Goal: Task Accomplishment & Management: Contribute content

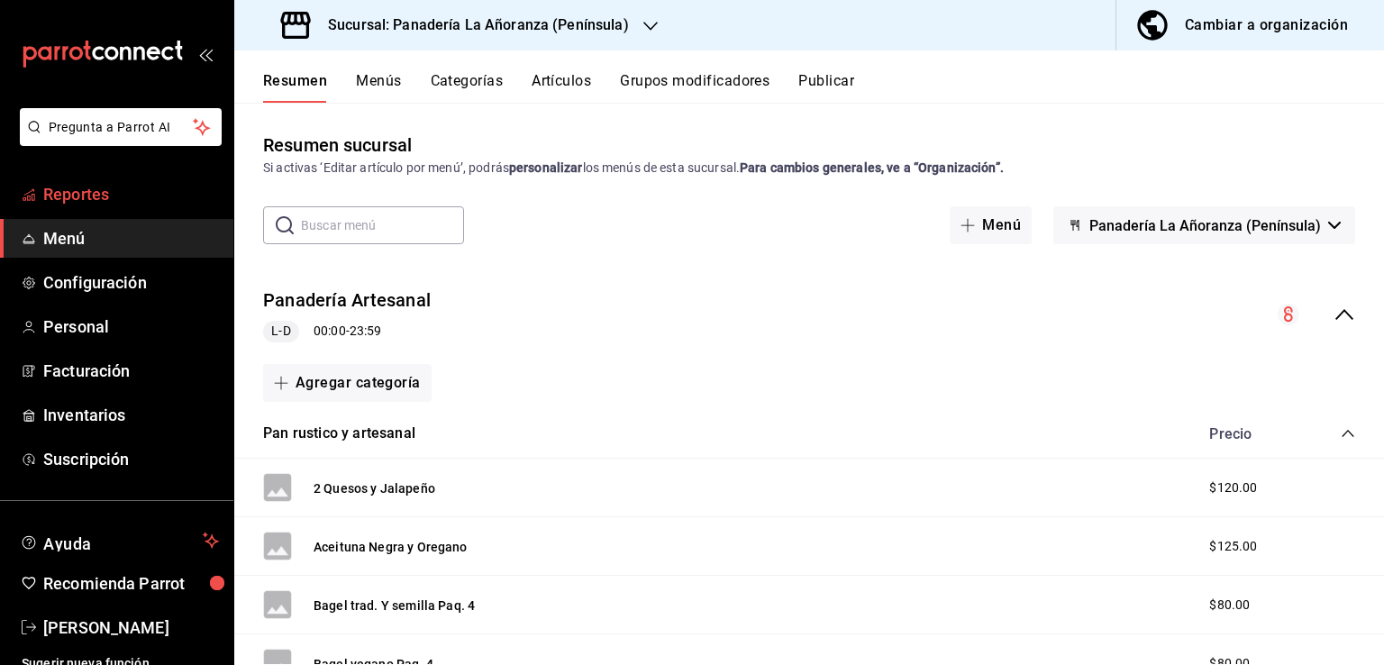
click at [109, 203] on span "Reportes" at bounding box center [131, 194] width 176 height 24
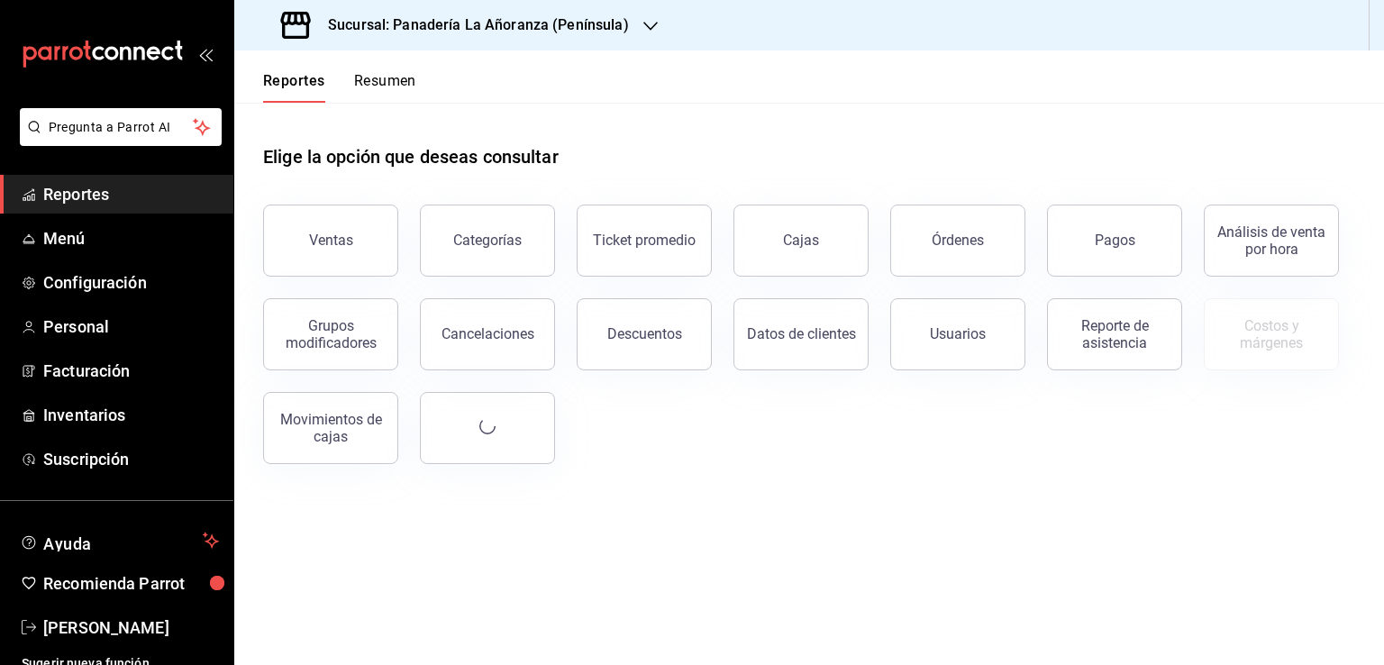
drag, startPoint x: 933, startPoint y: 257, endPoint x: 933, endPoint y: 268, distance: 10.8
click at [933, 257] on button "Órdenes" at bounding box center [957, 240] width 135 height 72
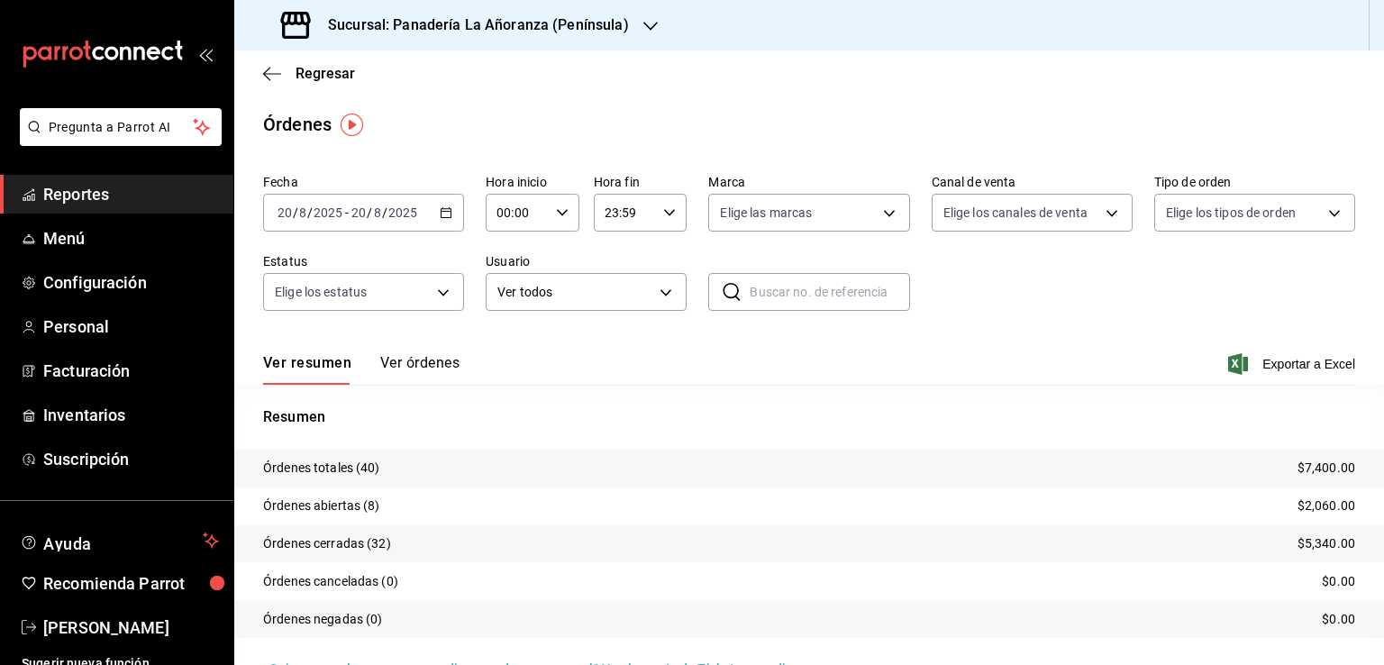
click at [634, 34] on div "Sucursal: Panadería La Añoranza (Península)" at bounding box center [457, 25] width 416 height 50
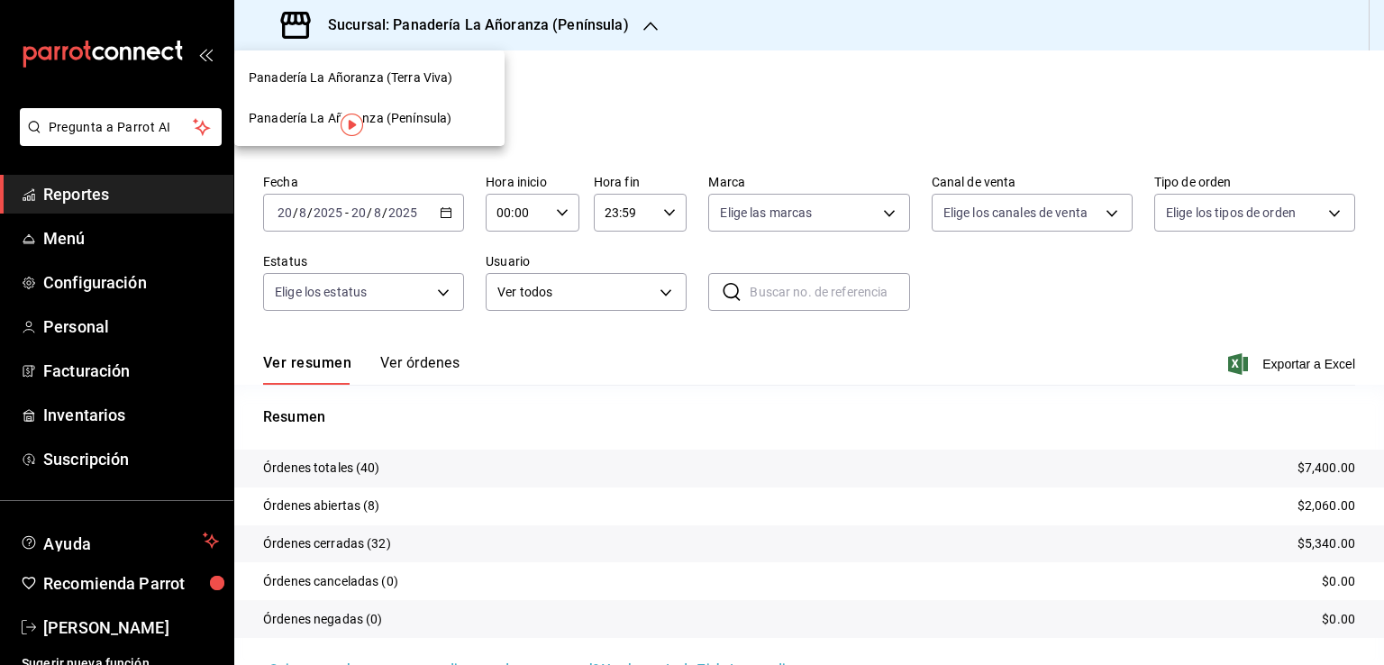
click at [429, 76] on span "Panadería La Añoranza (Terra Viva)" at bounding box center [351, 77] width 204 height 19
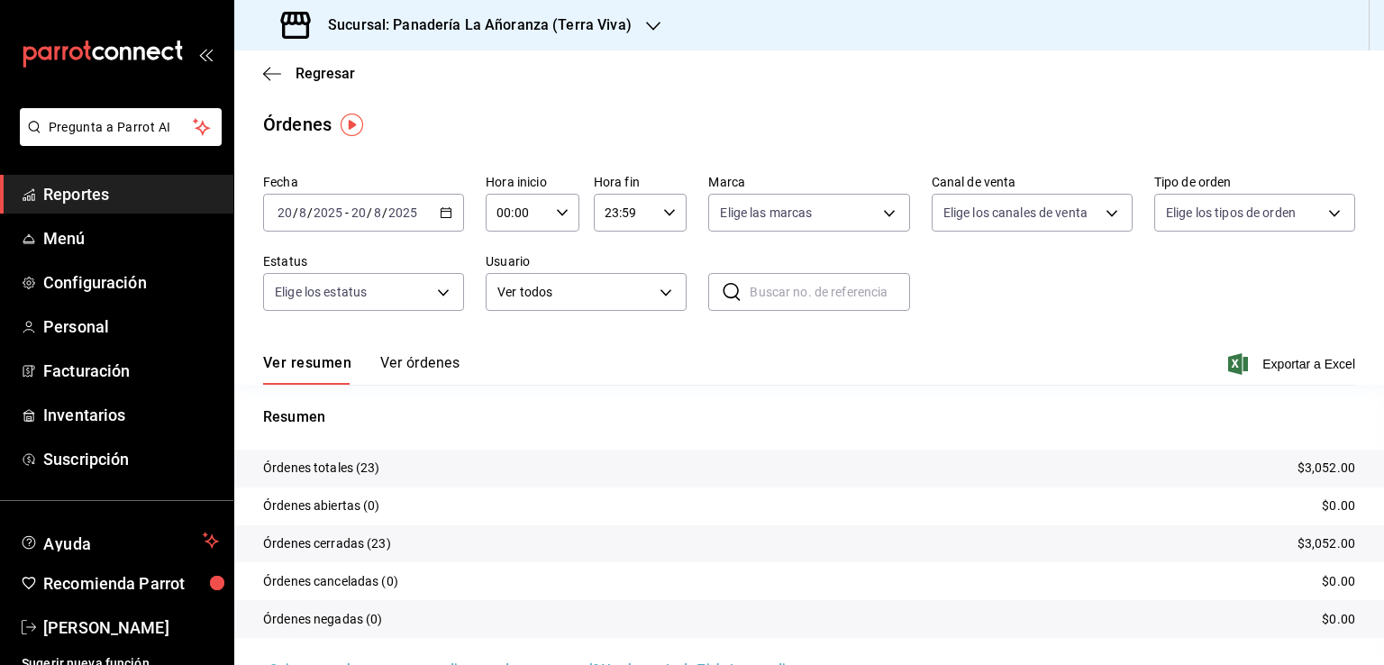
drag, startPoint x: 67, startPoint y: 198, endPoint x: 140, endPoint y: 64, distance: 152.8
click at [67, 197] on span "Reportes" at bounding box center [131, 194] width 176 height 24
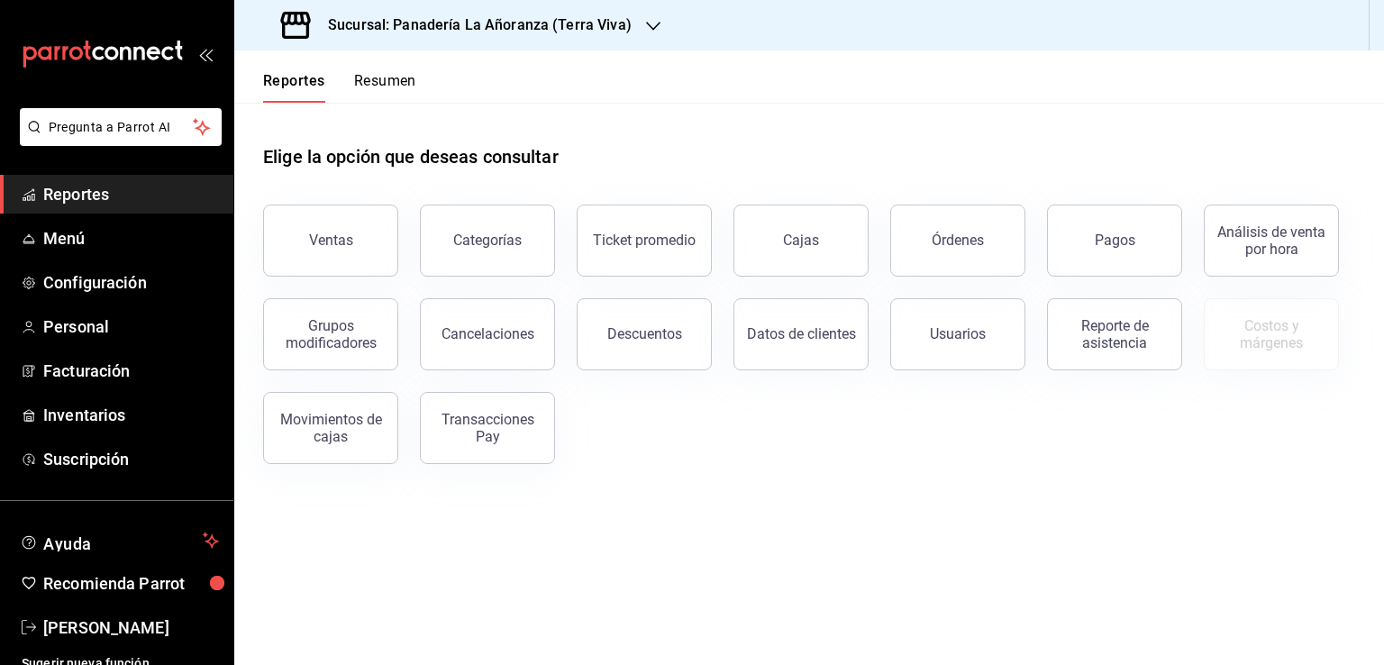
click at [385, 79] on button "Resumen" at bounding box center [385, 87] width 62 height 31
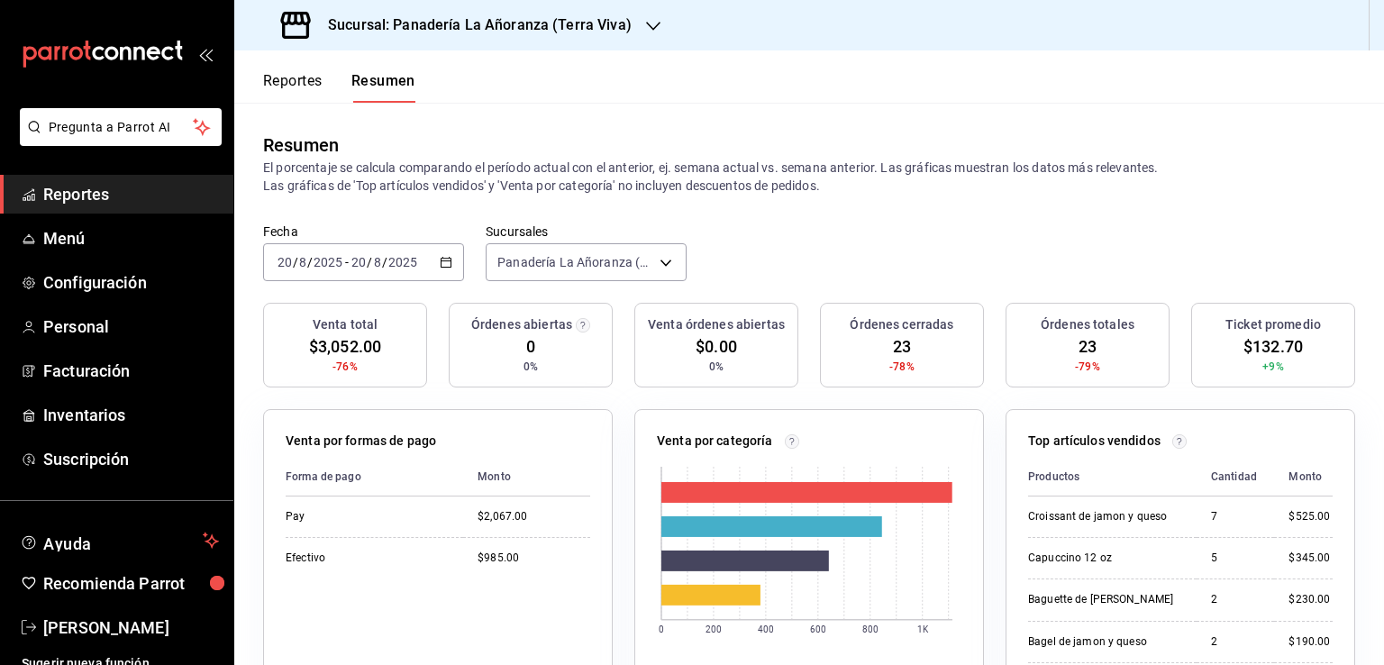
click at [646, 32] on icon "button" at bounding box center [653, 26] width 14 height 14
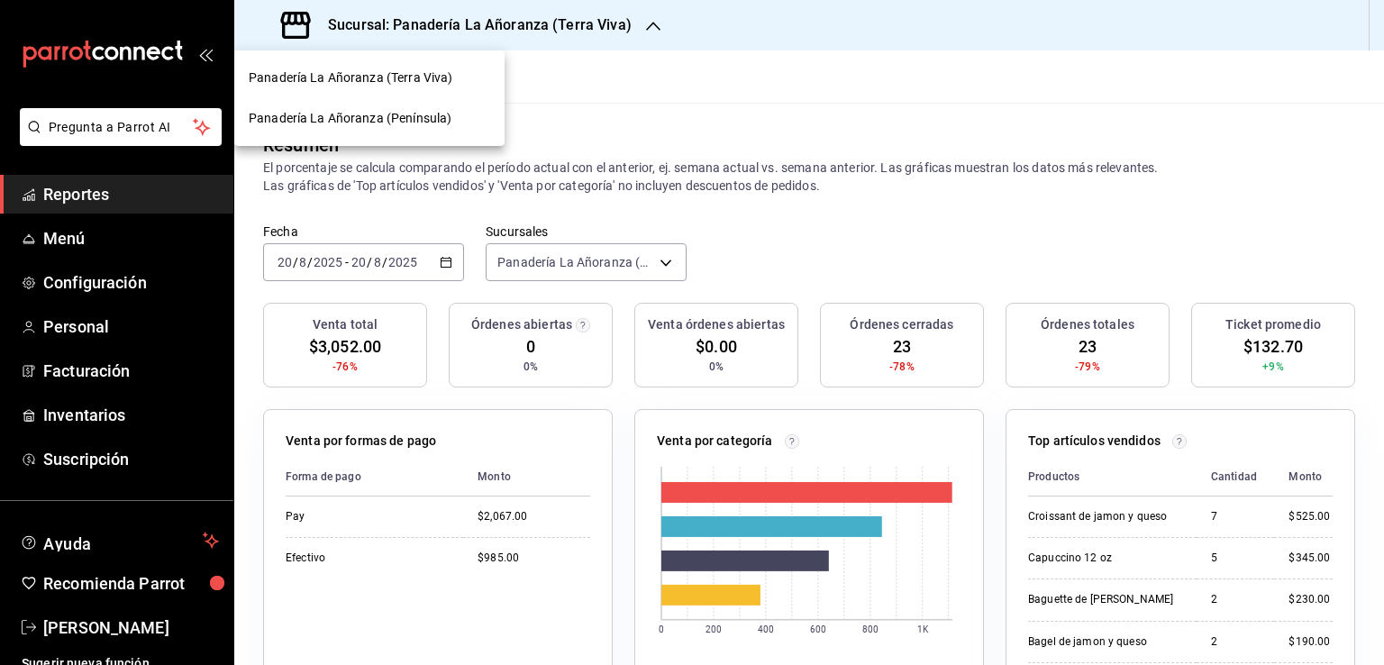
click at [383, 113] on span "Panadería La Añoranza (Península)" at bounding box center [350, 118] width 203 height 19
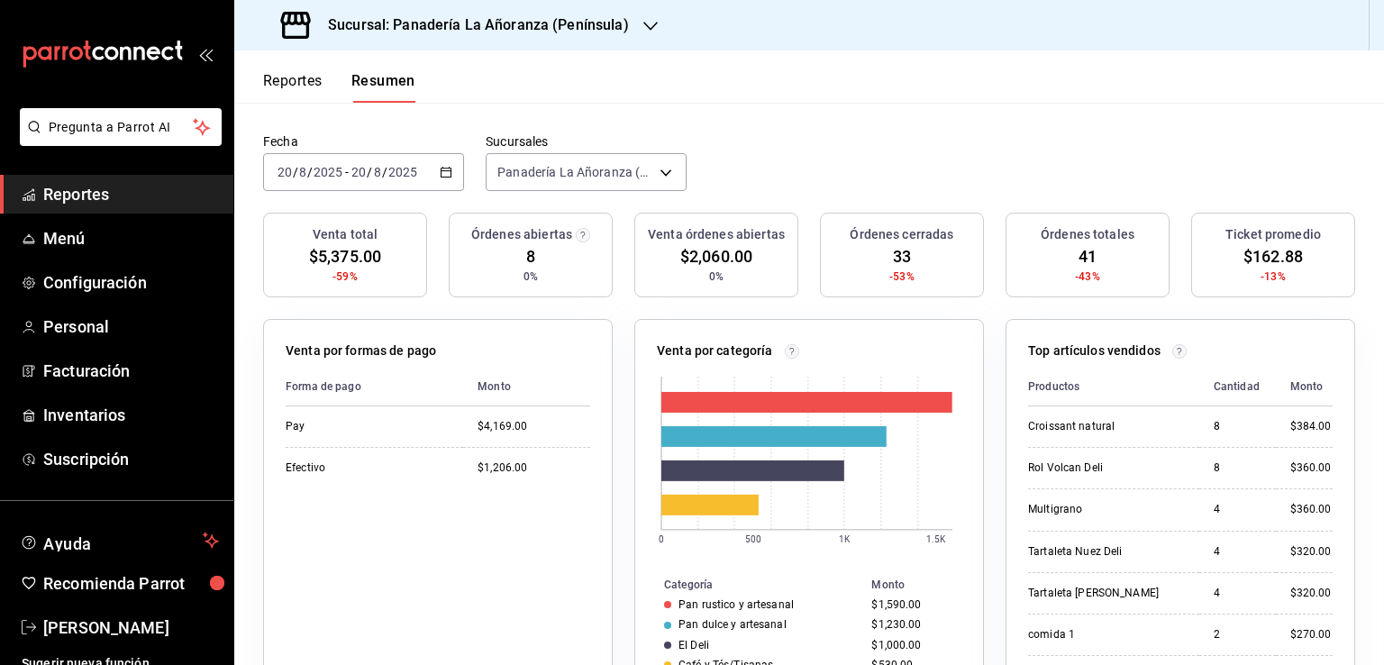
scroll to position [180, 0]
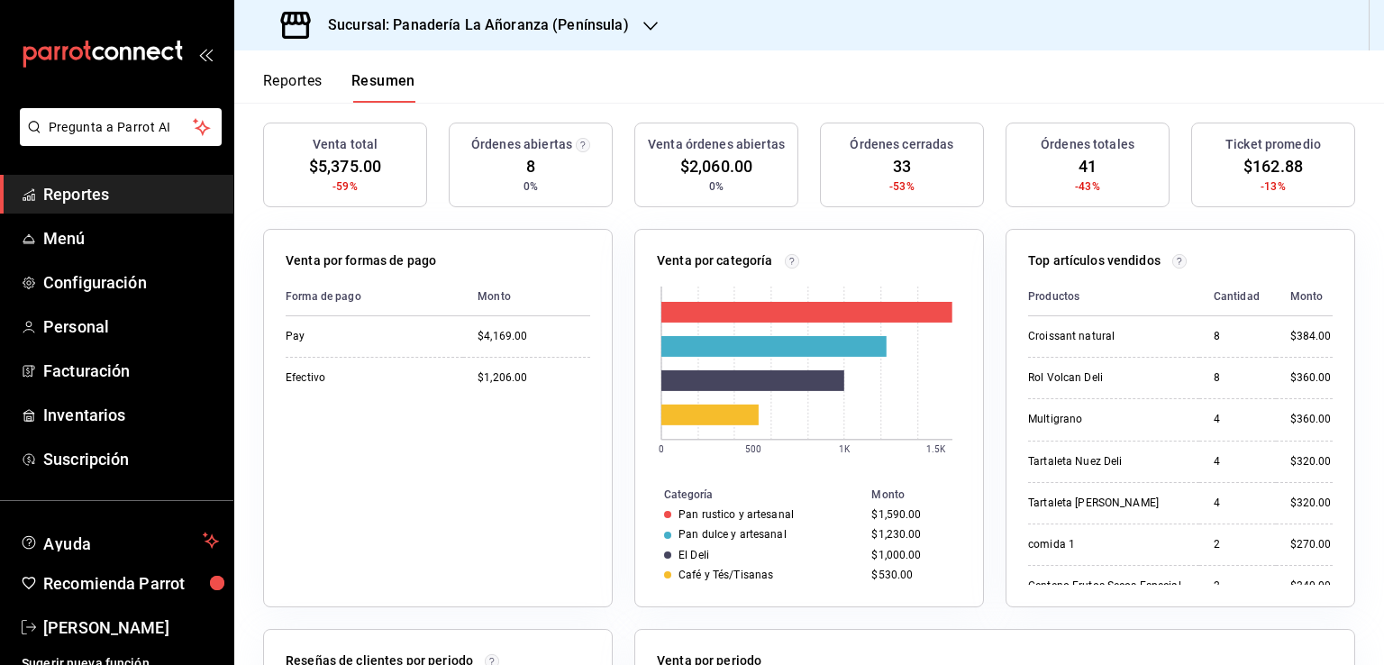
click at [77, 193] on span "Reportes" at bounding box center [131, 194] width 176 height 24
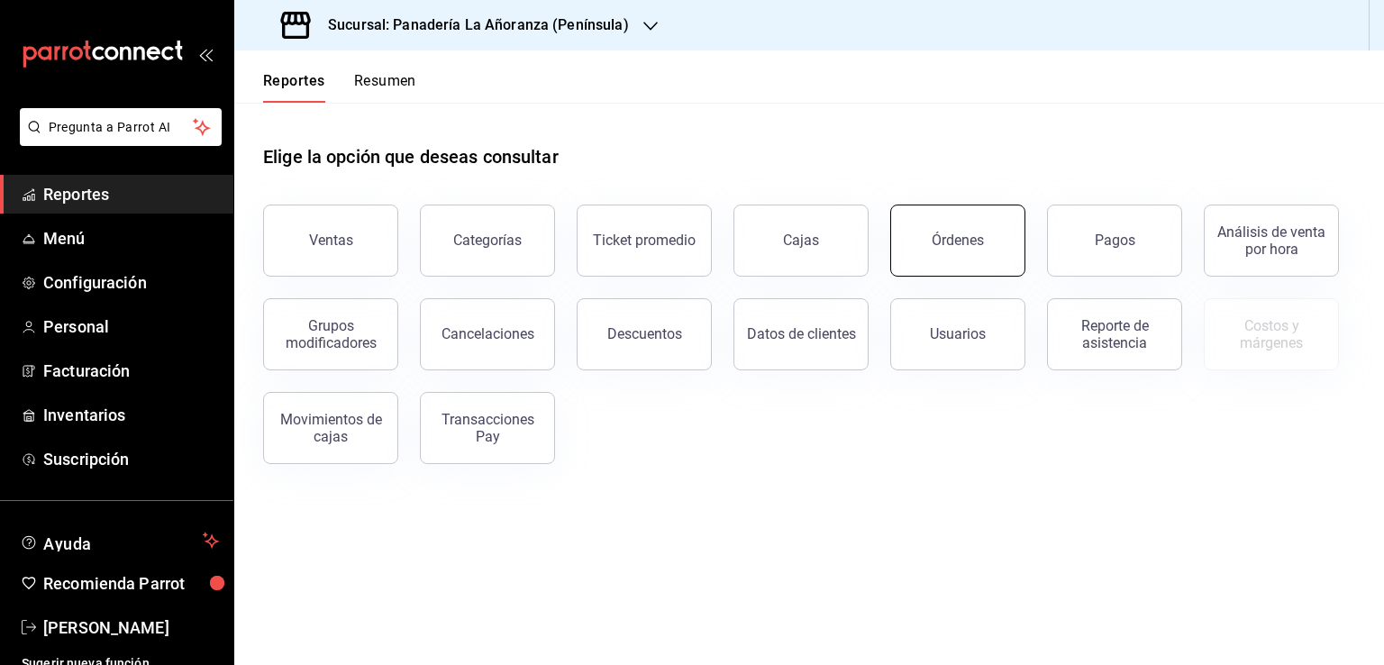
click at [940, 268] on button "Órdenes" at bounding box center [957, 240] width 135 height 72
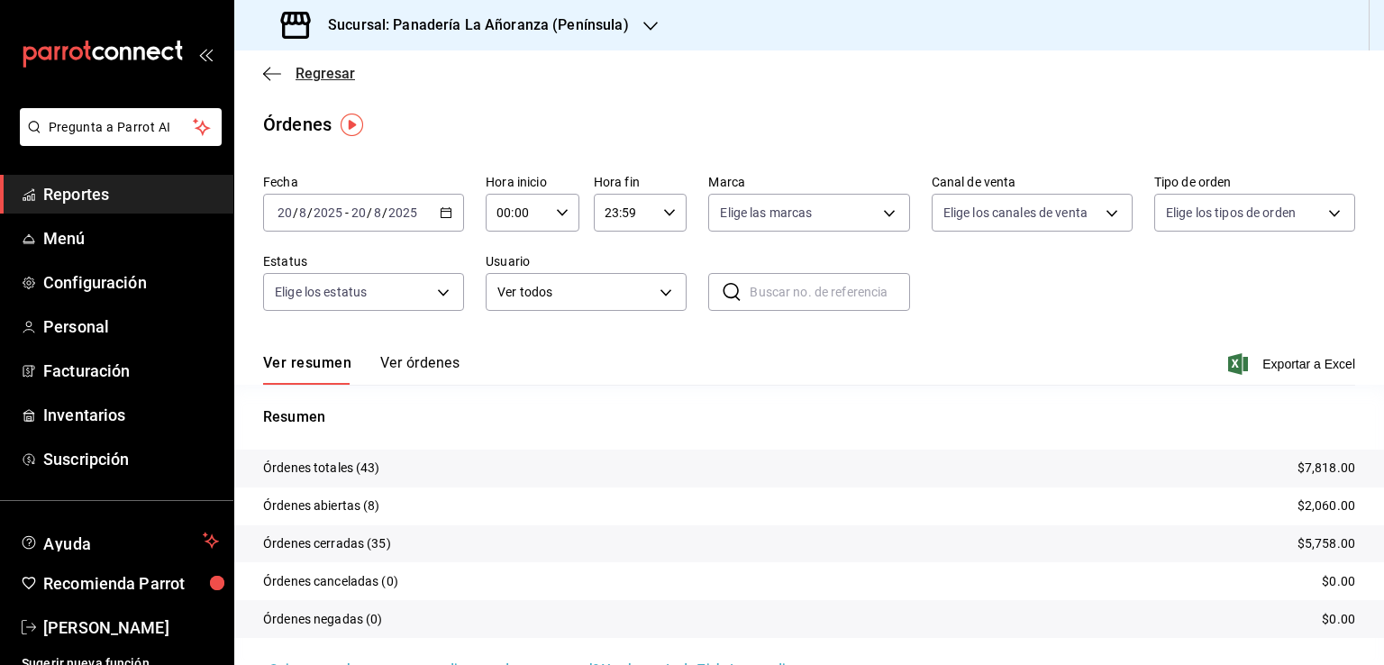
click at [263, 73] on icon "button" at bounding box center [272, 74] width 18 height 16
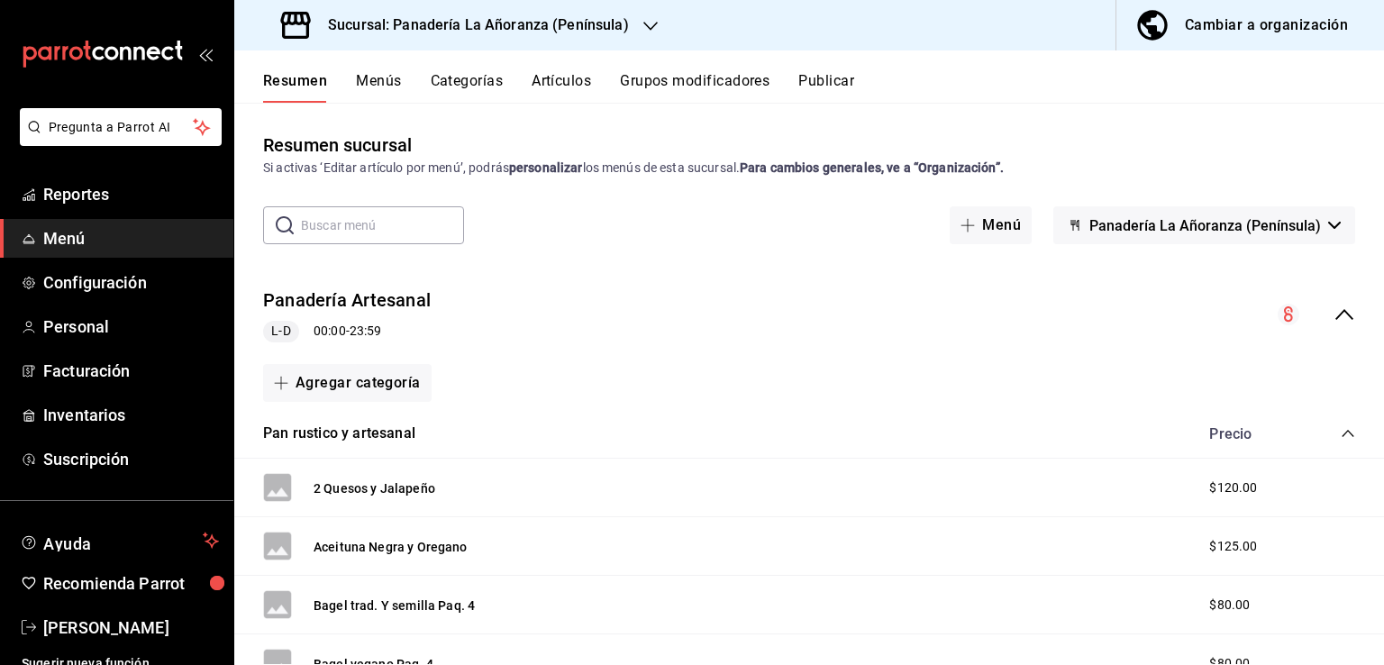
click at [113, 236] on span "Menú" at bounding box center [131, 238] width 176 height 24
click at [558, 86] on button "Artículos" at bounding box center [560, 87] width 59 height 31
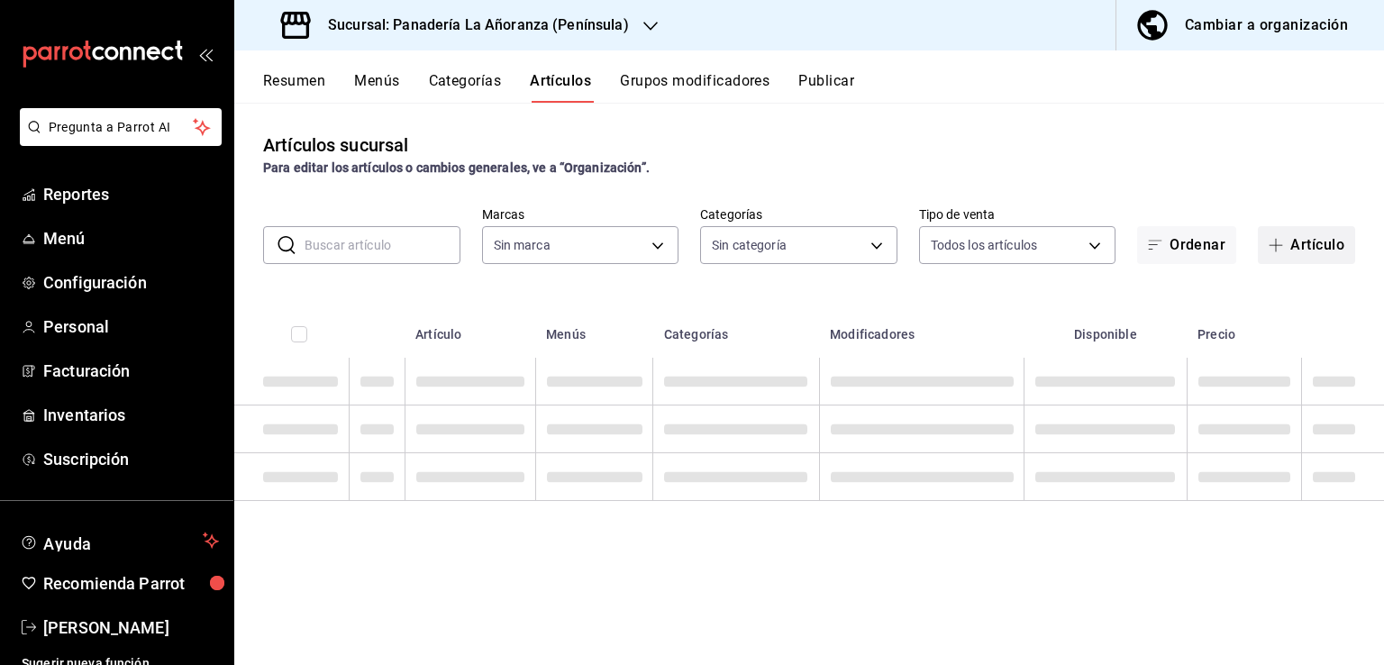
type input "bc32fe9c-f79f-43ec-842d-b84b6b67f407"
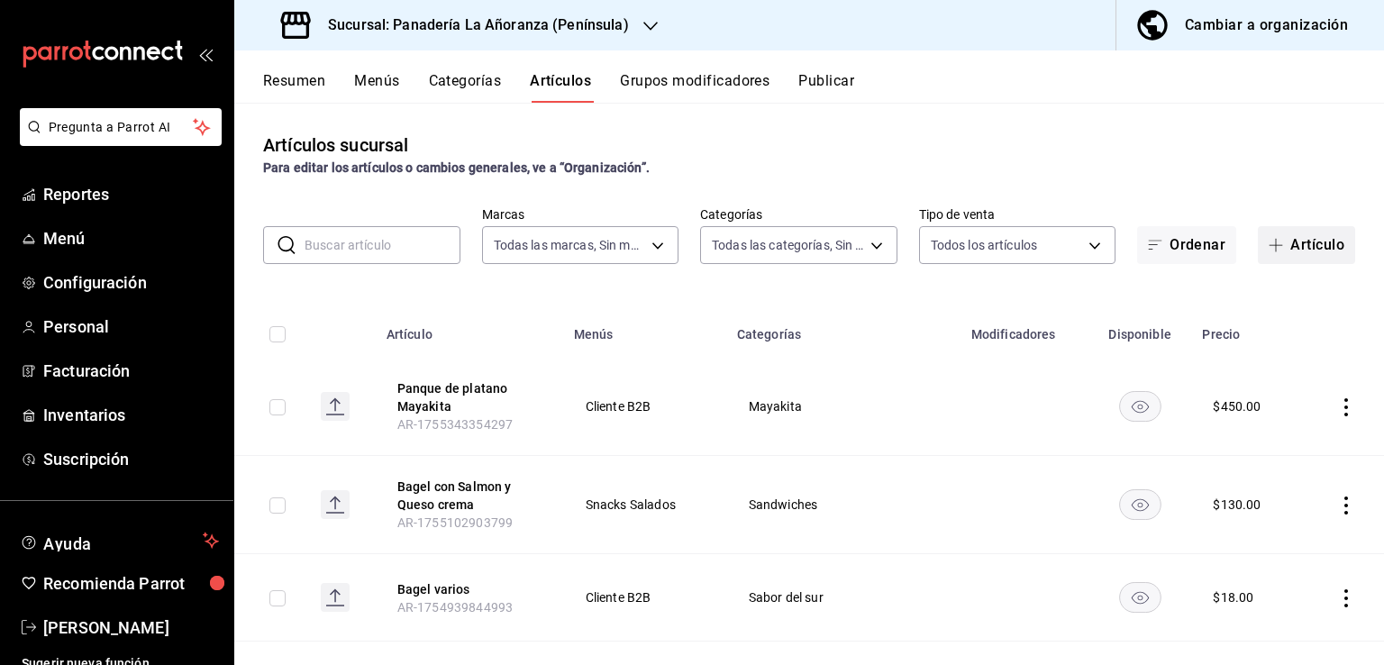
type input "29e11d11-bb5e-4f8b-8f41-bc7ab3ff516d,7abdef0c-6bbf-4879-9e13-605e1641767d,f66fd…"
click at [1281, 250] on button "Artículo" at bounding box center [1305, 245] width 97 height 38
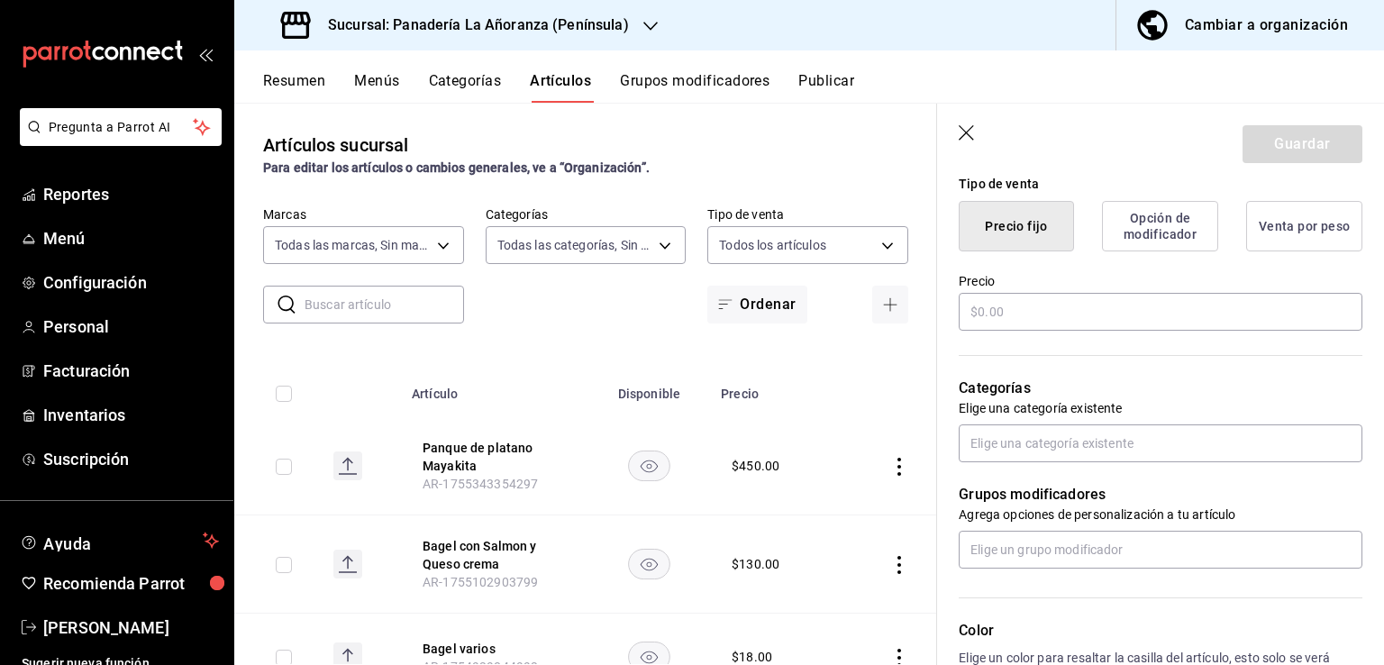
scroll to position [450, 0]
type input "Galletas mantequilla"
click at [1066, 296] on input "text" at bounding box center [1160, 310] width 404 height 38
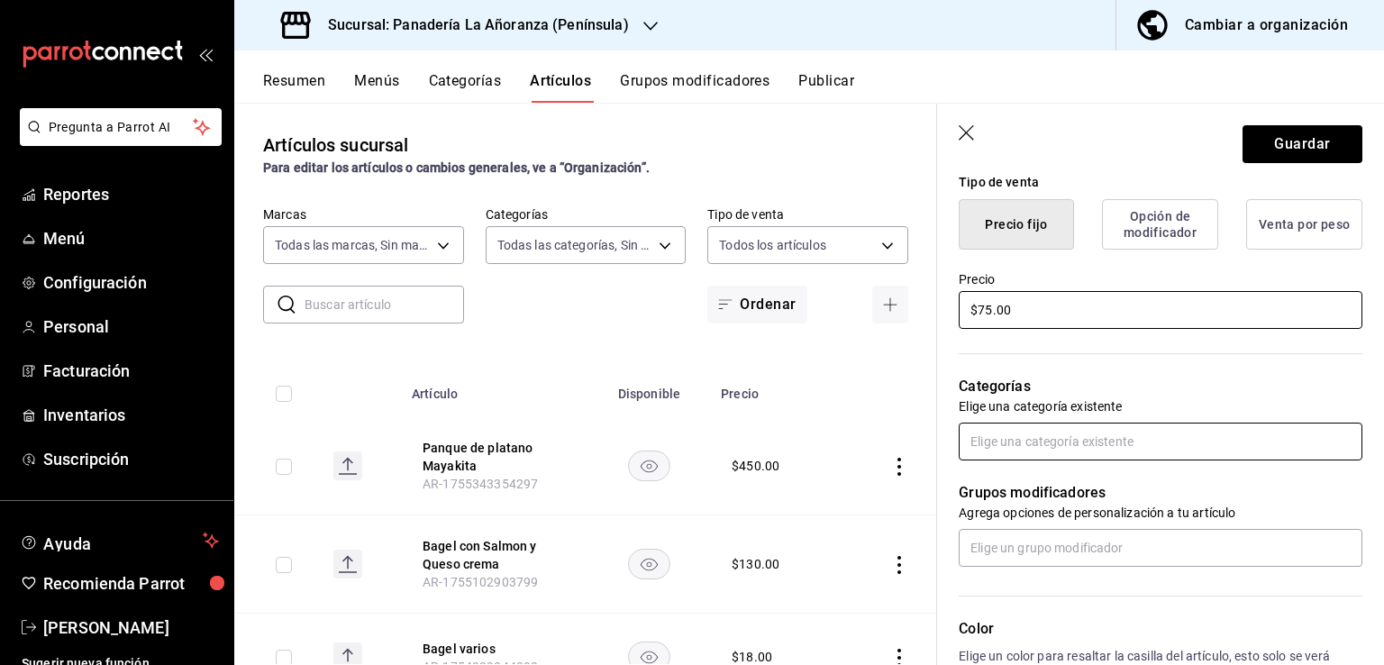
type input "$75.00"
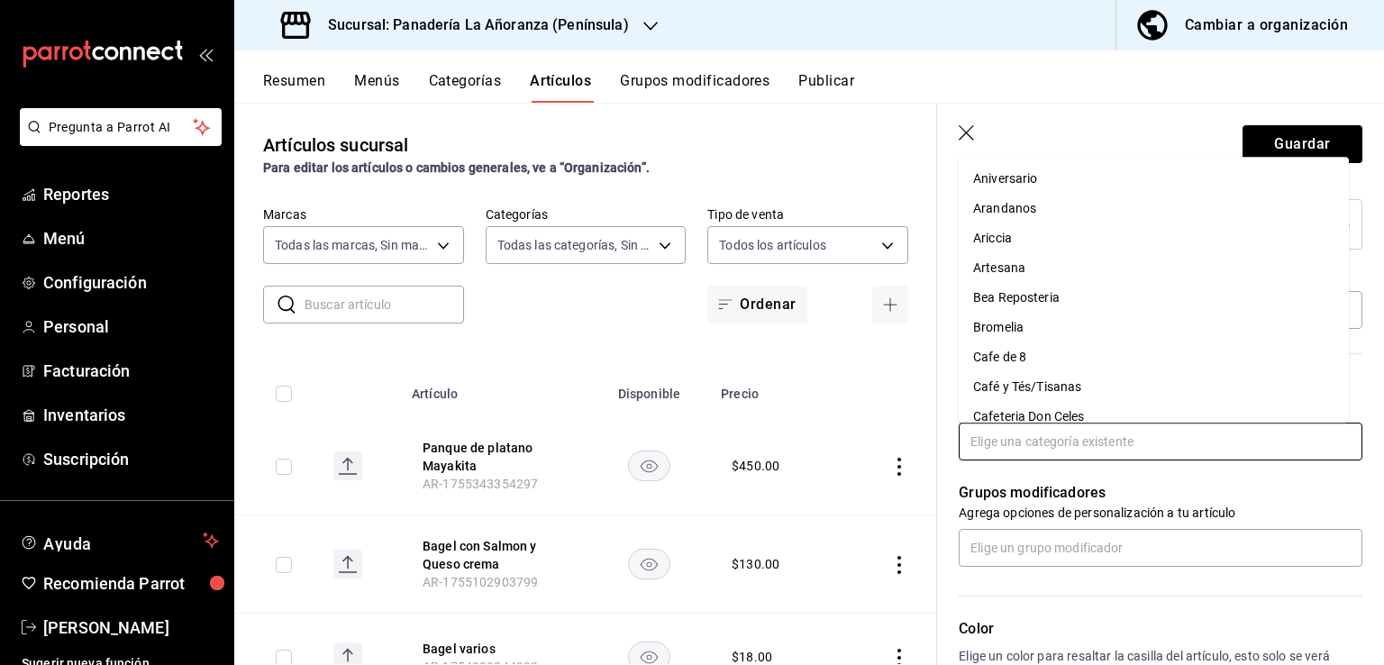
click at [1076, 437] on input "text" at bounding box center [1160, 441] width 404 height 38
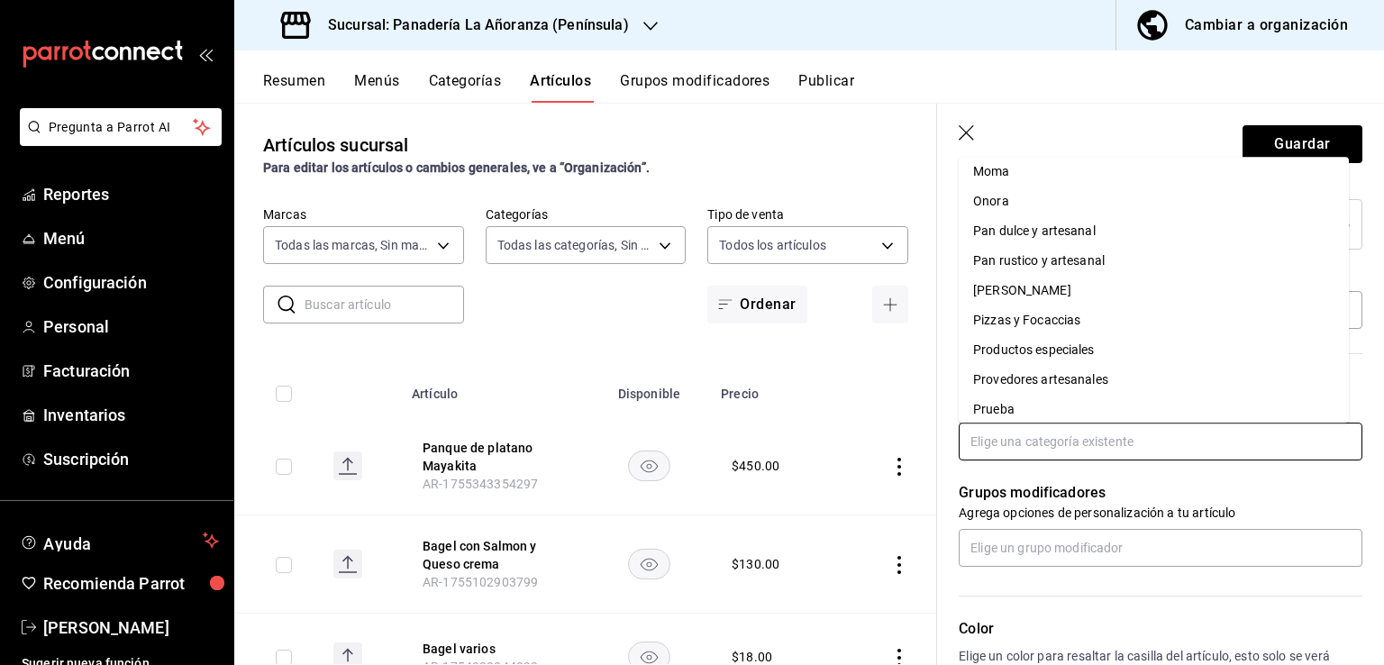
scroll to position [1081, 0]
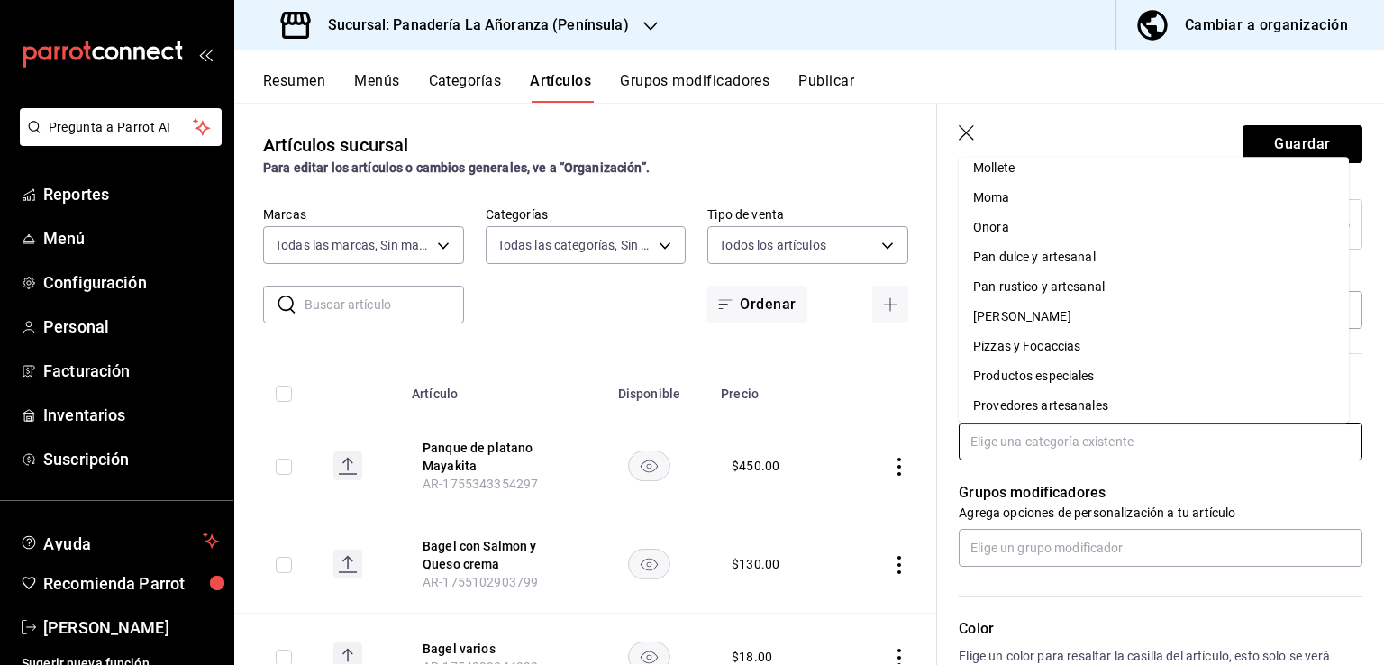
click at [1091, 259] on li "Pan dulce y artesanal" at bounding box center [1153, 257] width 390 height 30
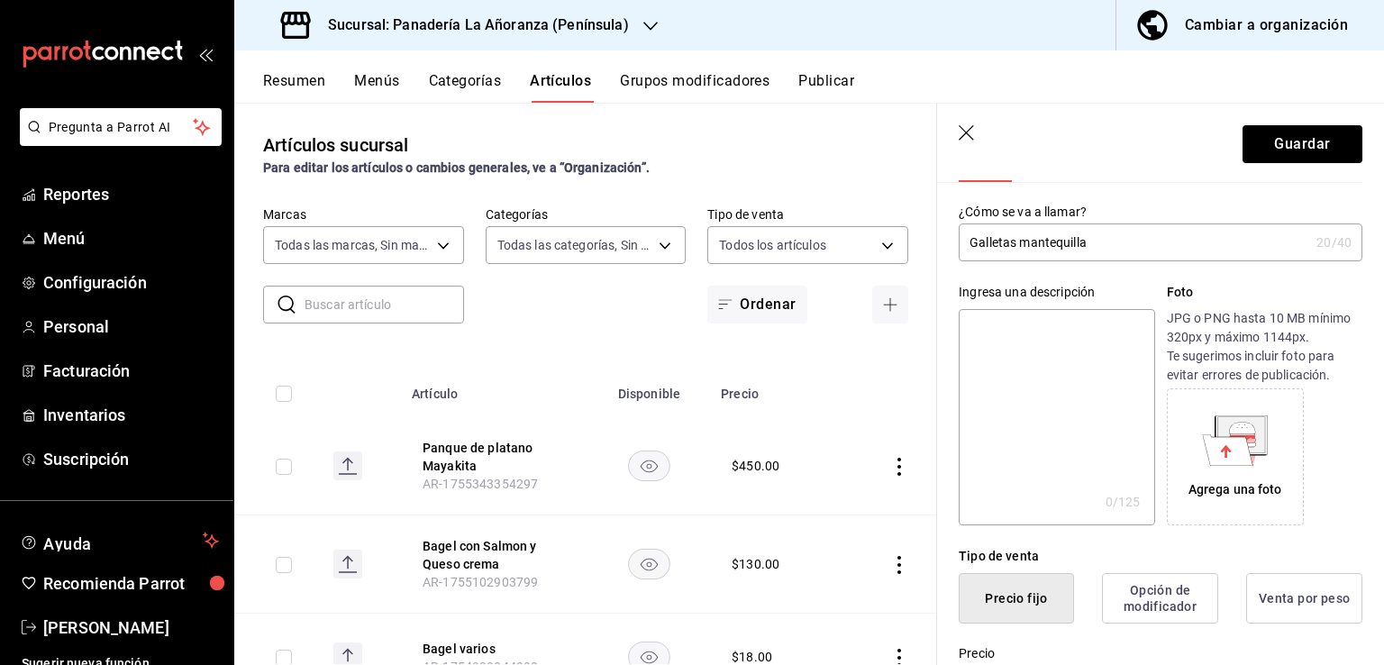
scroll to position [0, 0]
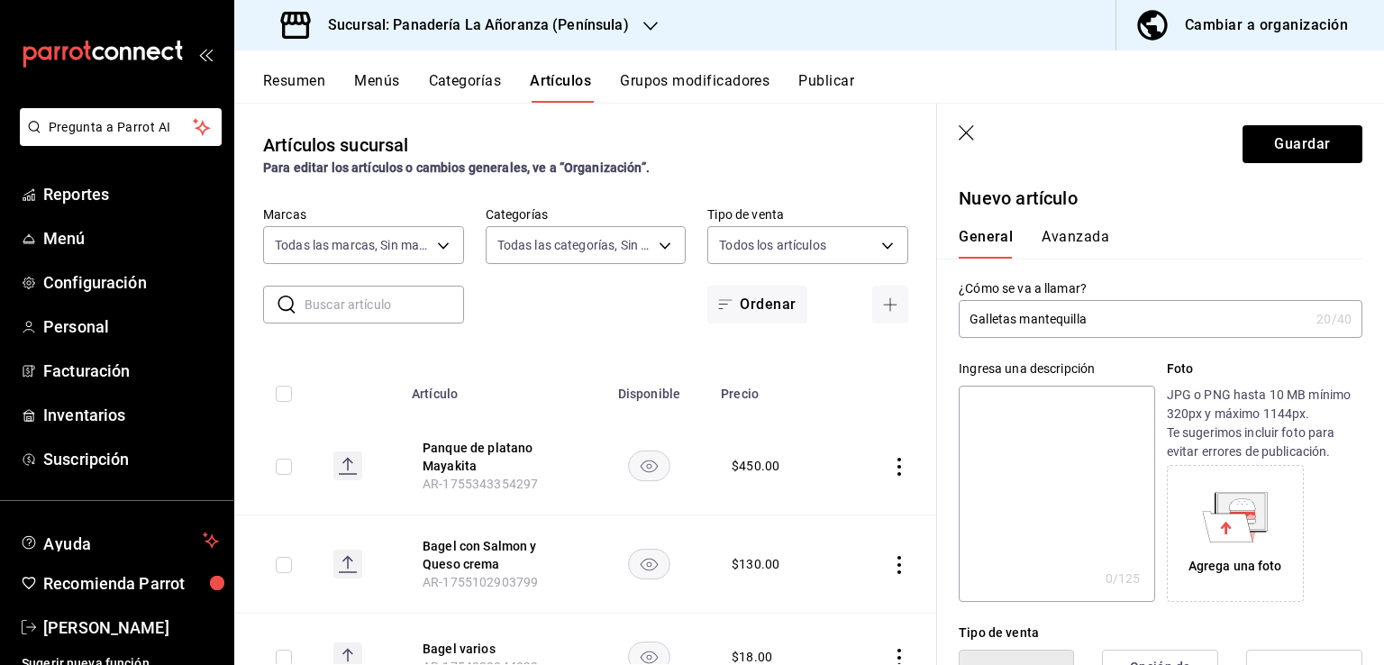
click at [1054, 235] on button "Avanzada" at bounding box center [1075, 243] width 68 height 31
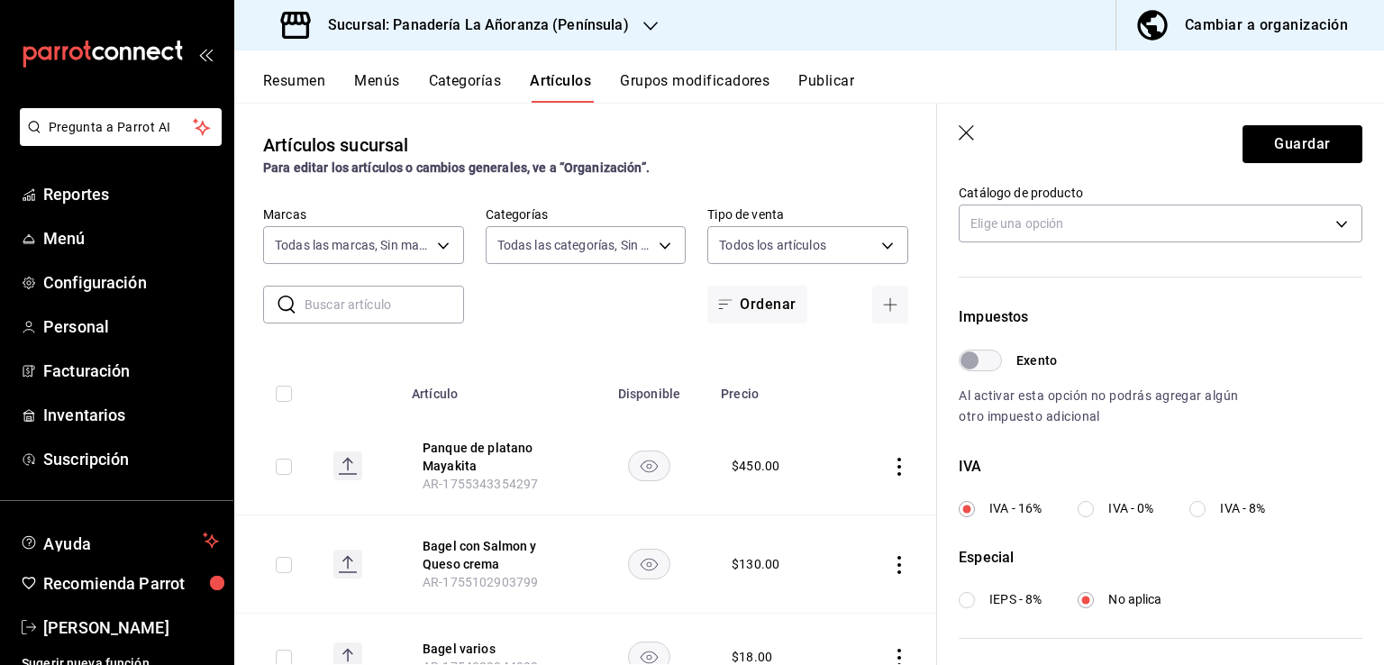
scroll to position [450, 0]
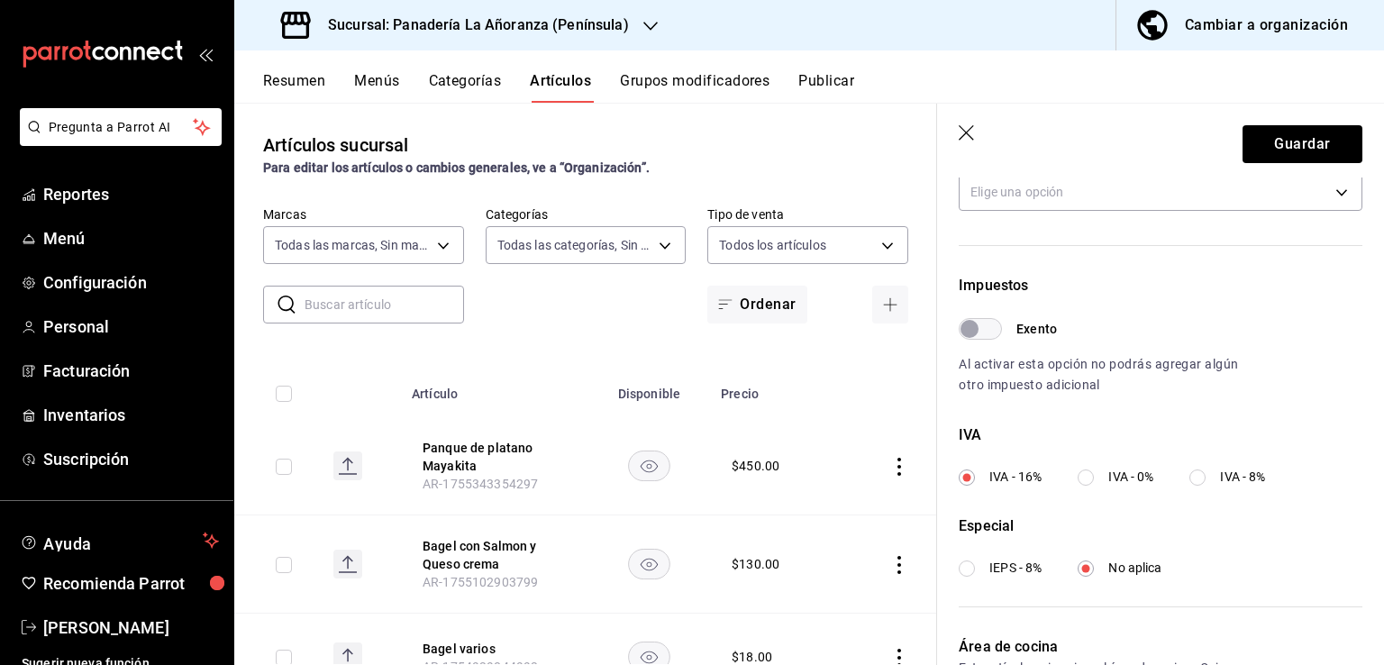
click at [1205, 482] on input "IVA - 8%" at bounding box center [1197, 477] width 16 height 16
radio input "true"
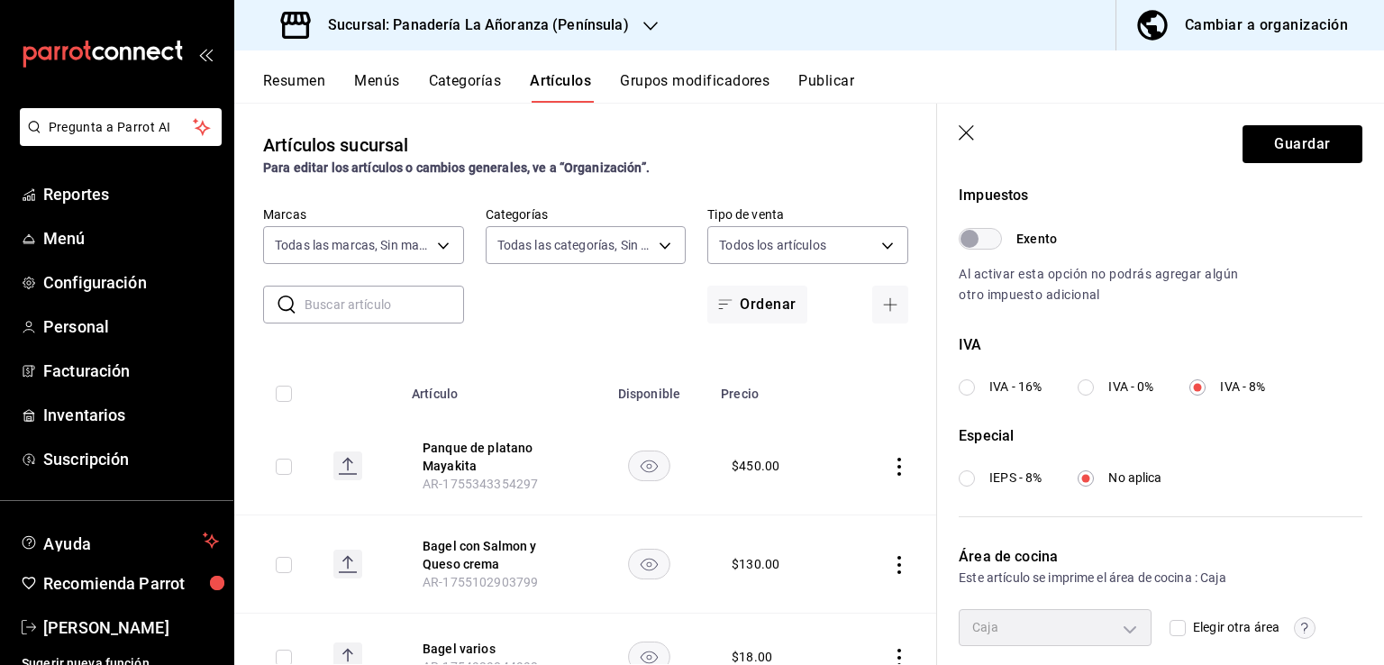
click at [966, 390] on input "IVA - 16%" at bounding box center [966, 387] width 16 height 16
radio input "true"
click at [964, 480] on input "IEPS - 8%" at bounding box center [966, 478] width 16 height 16
radio input "true"
radio input "false"
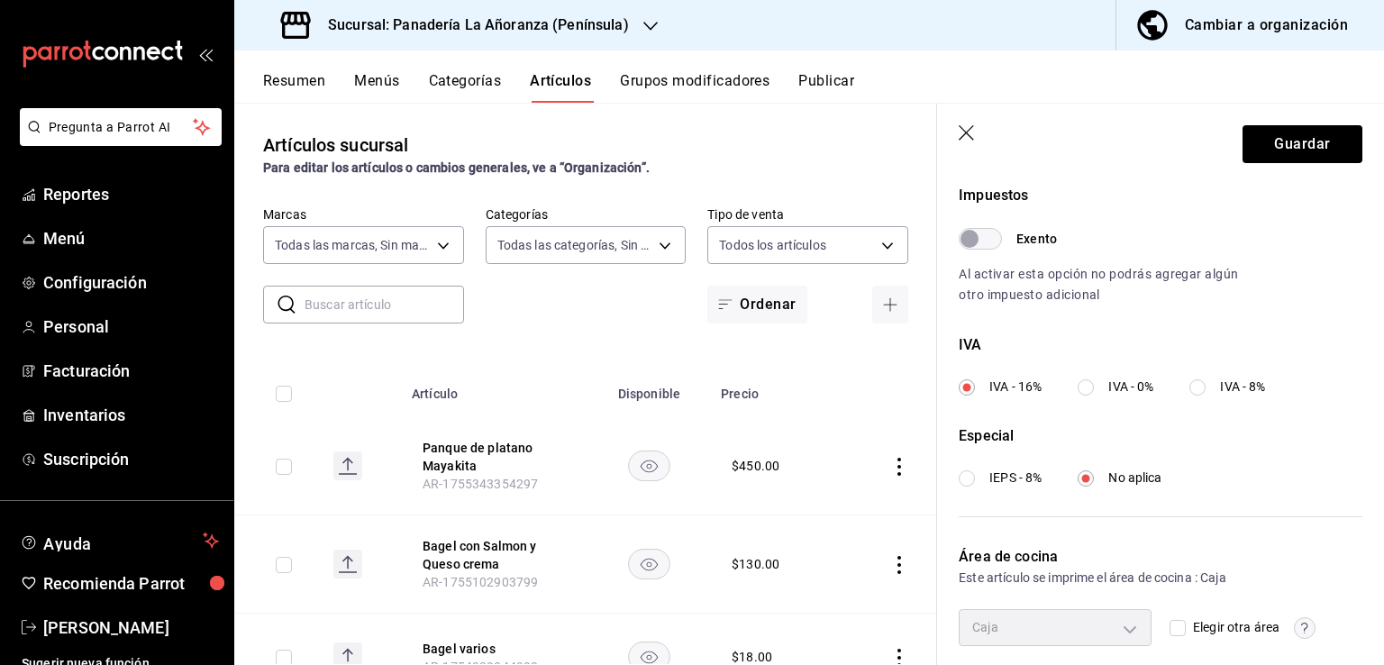
radio input "true"
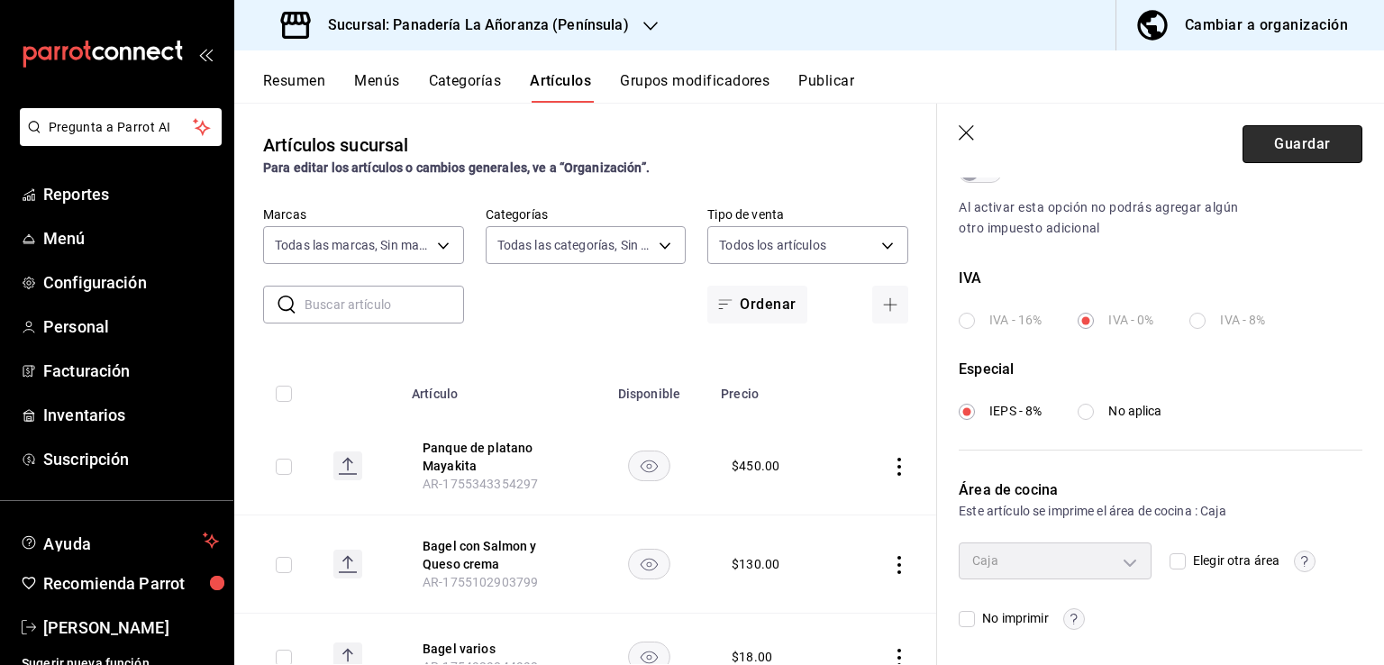
click at [1269, 142] on button "Guardar" at bounding box center [1302, 144] width 120 height 38
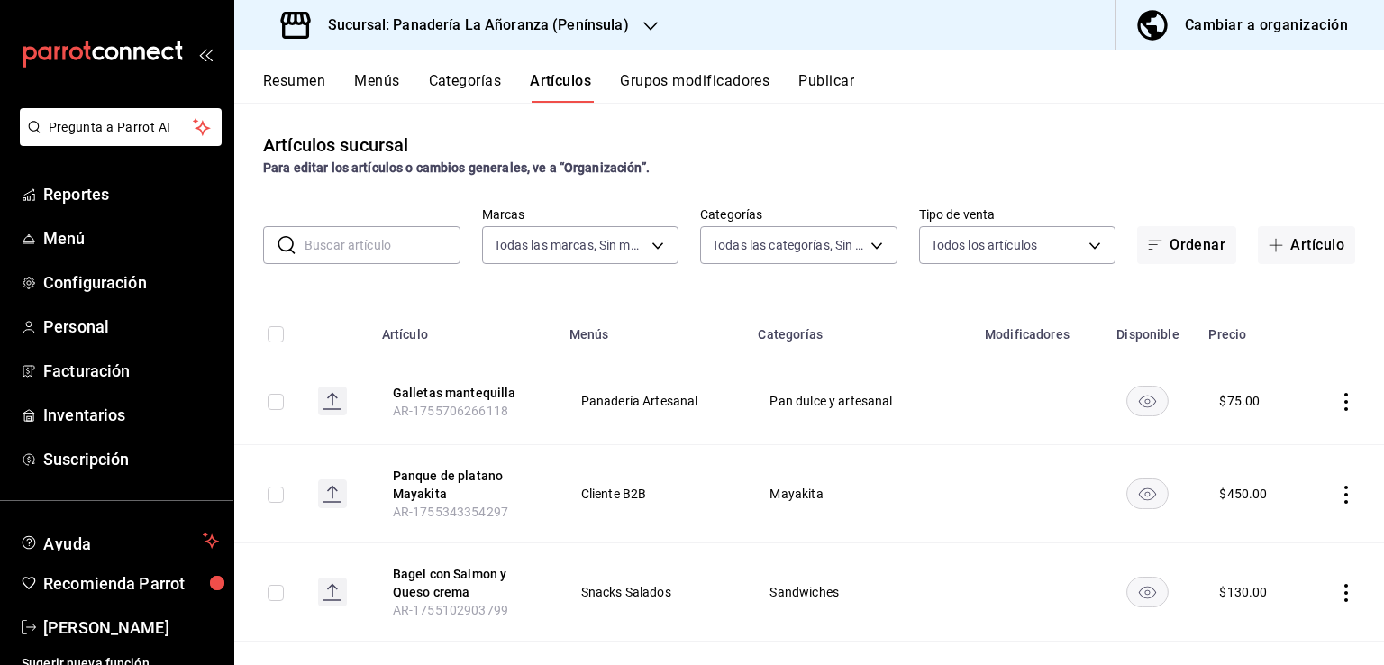
click at [604, 33] on h3 "Sucursal: Panadería La Añoranza (Península)" at bounding box center [470, 25] width 315 height 22
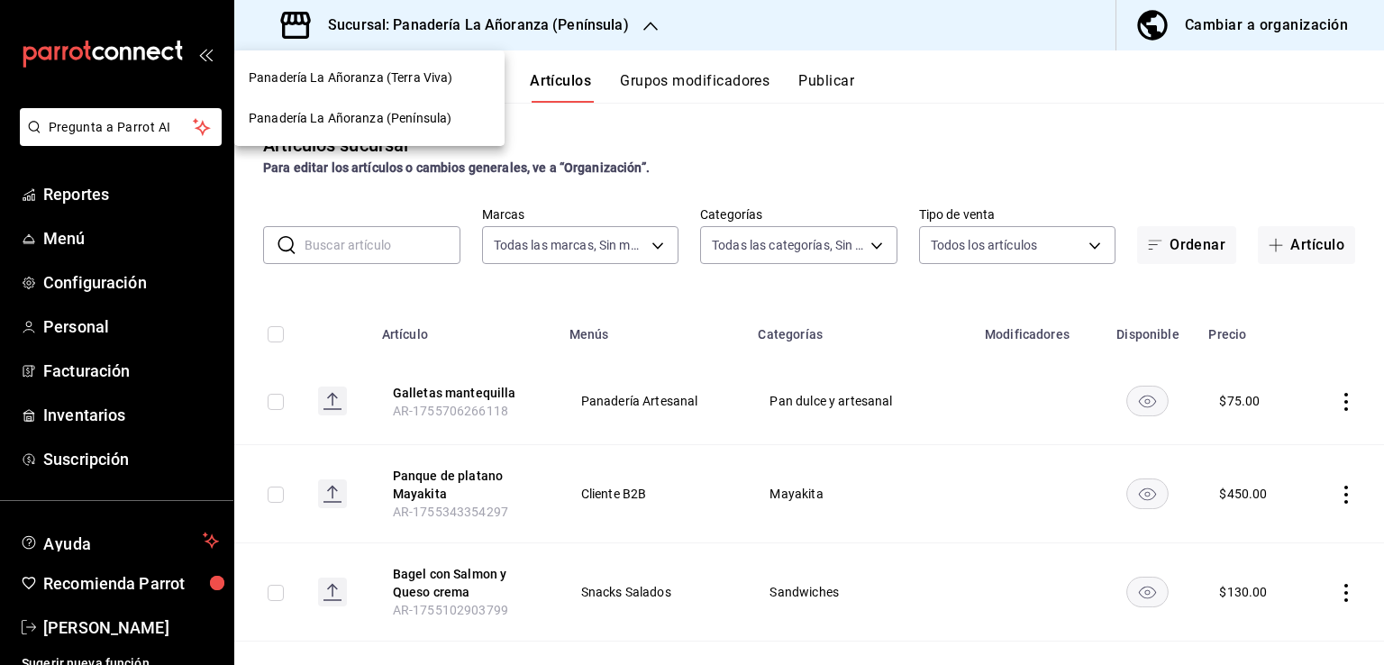
click at [444, 81] on span "Panadería La Añoranza (Terra Viva)" at bounding box center [351, 77] width 204 height 19
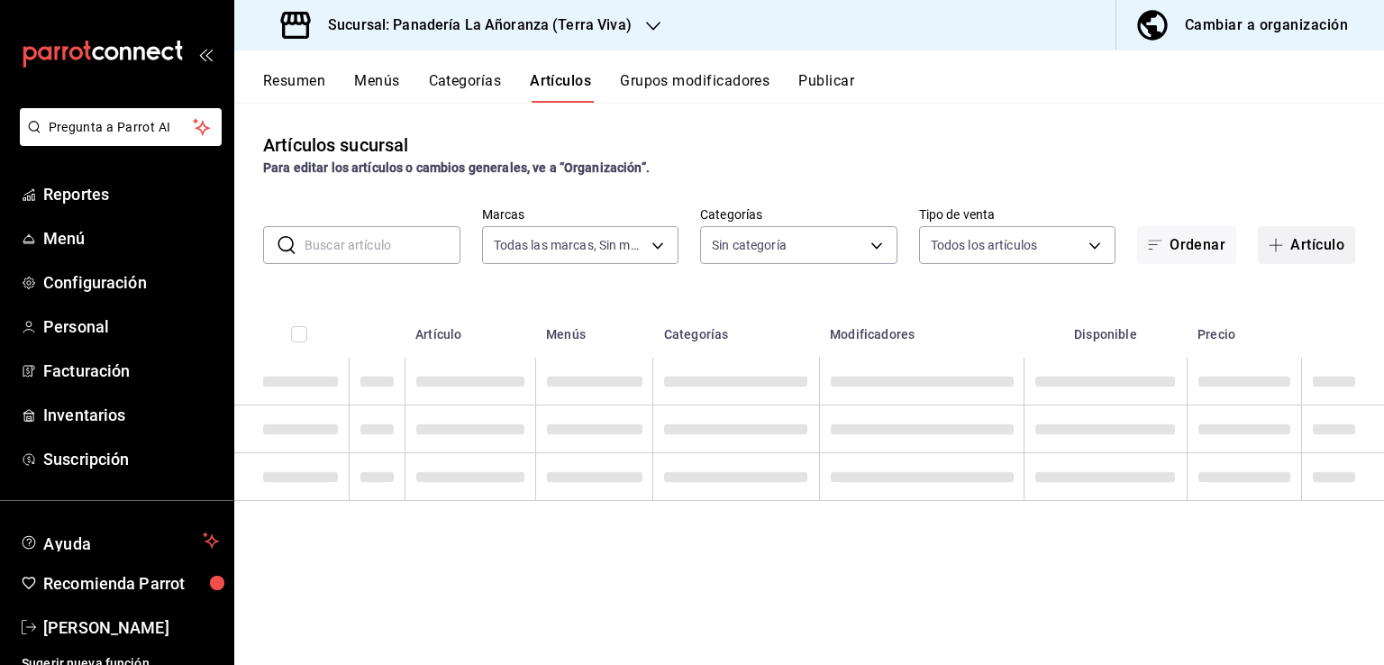
type input "09bd01bc-a7a8-4e76-a77c-84a521ec03ca"
click at [1322, 248] on button "Artículo" at bounding box center [1305, 245] width 97 height 38
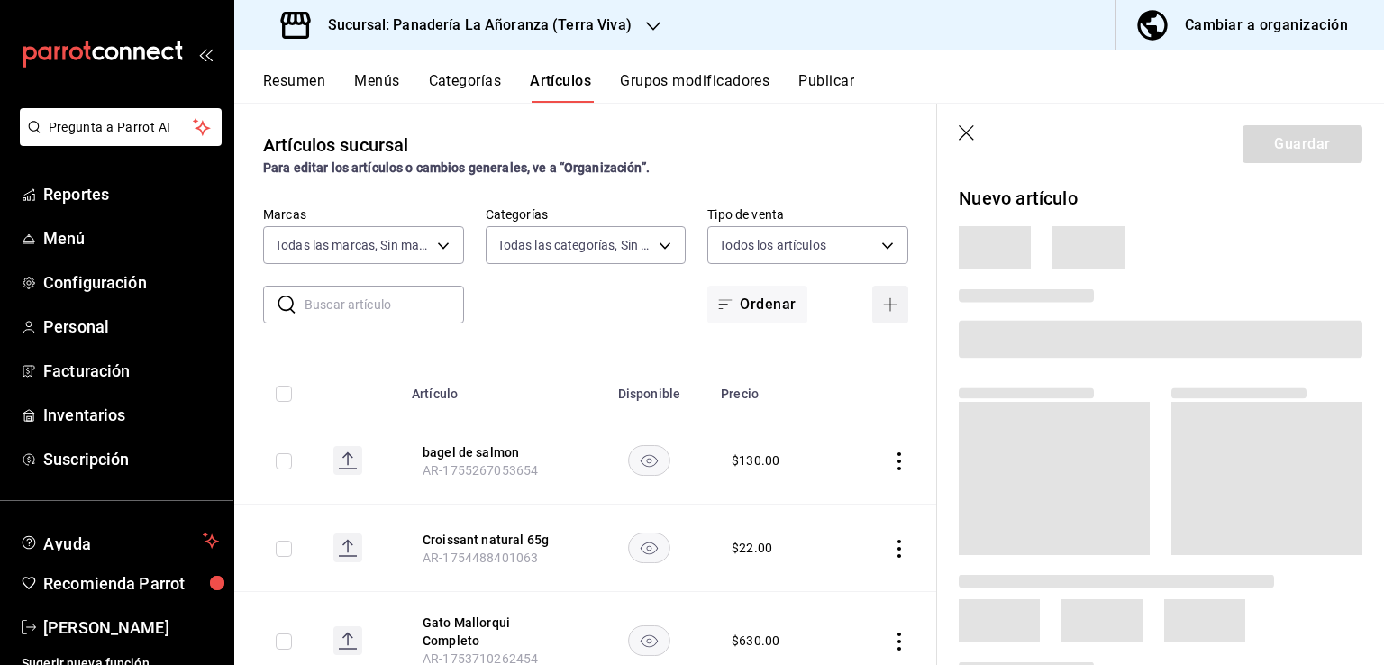
type input "48e34e33-f54a-475e-b880-452f460cfaab,0849025f-e574-4211-bf42-367c6642a5e4,ec86d…"
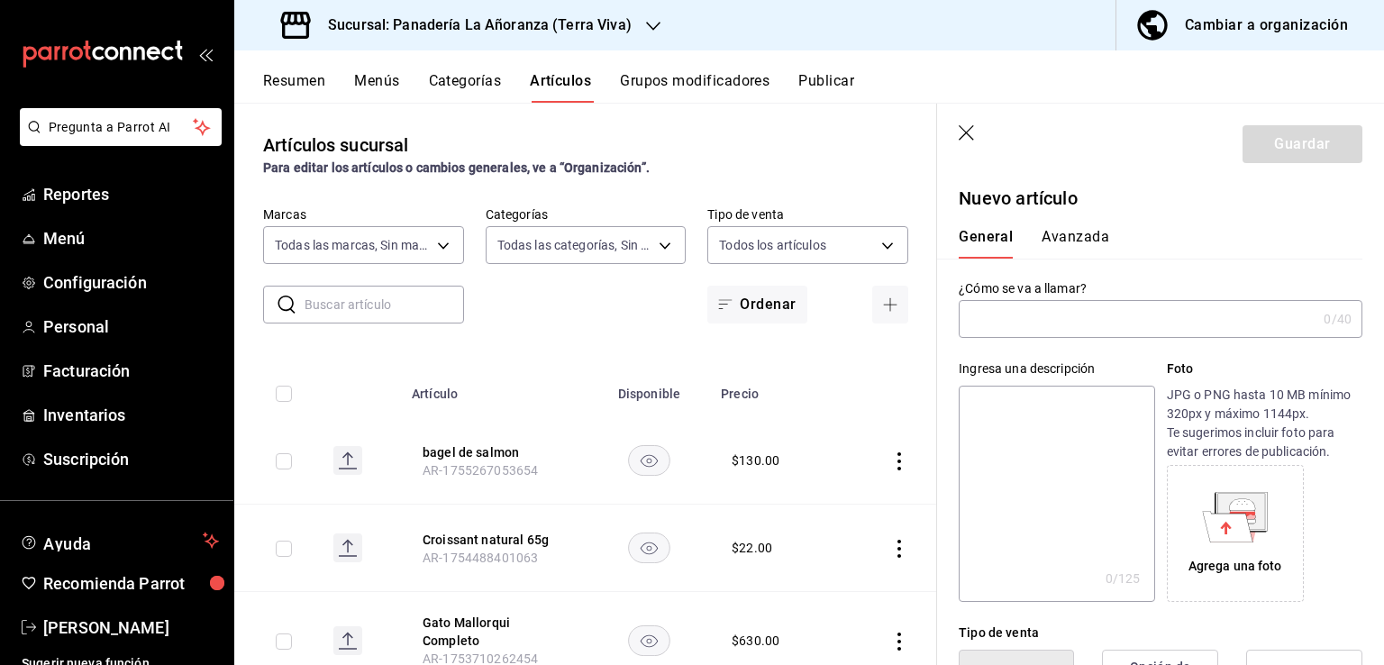
type input "AR-1755706406835"
click at [95, 242] on span "Menú" at bounding box center [131, 238] width 176 height 24
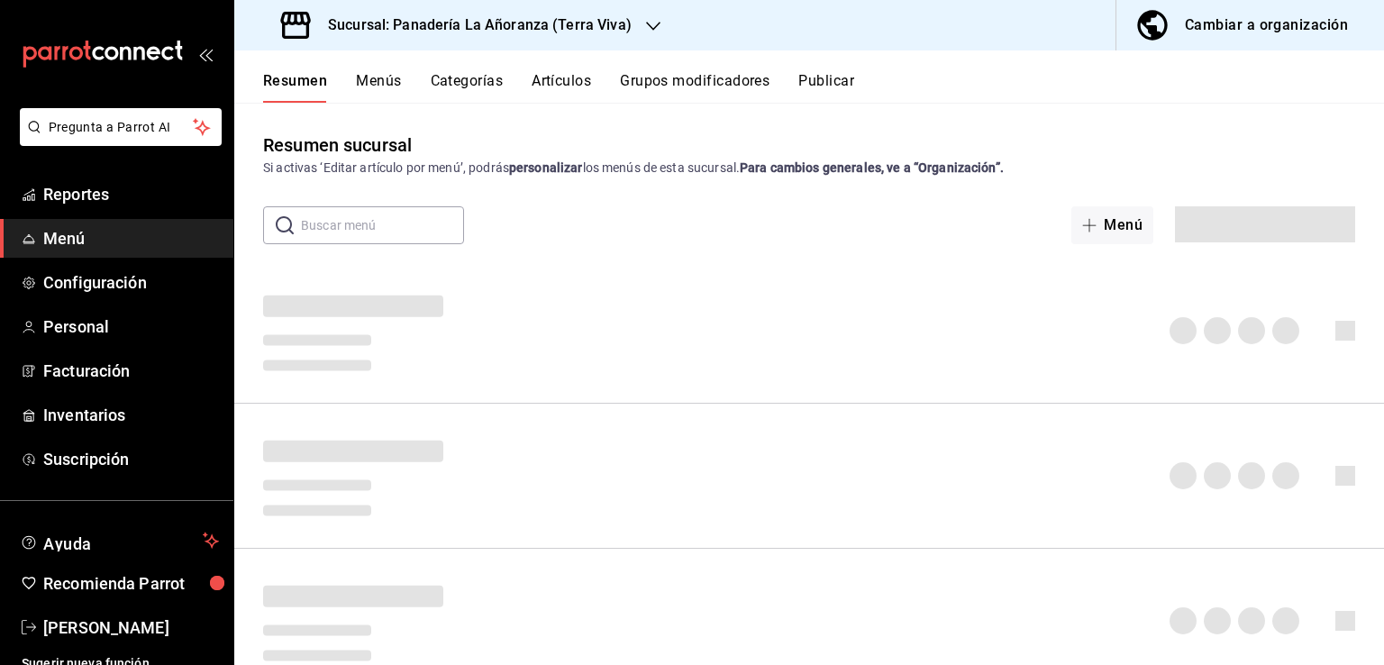
click at [566, 91] on button "Artículos" at bounding box center [560, 87] width 59 height 31
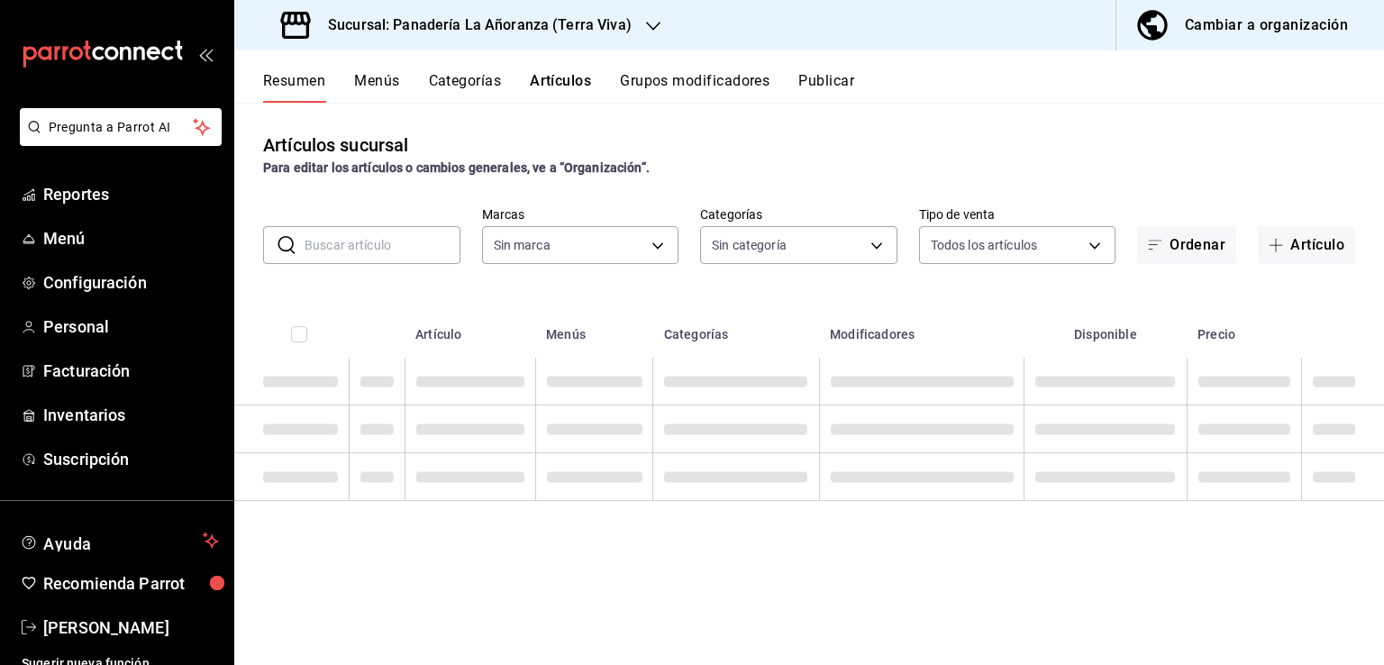
click at [556, 70] on div "Resumen Menús Categorías Artículos Grupos modificadores Publicar" at bounding box center [808, 76] width 1149 height 52
click at [1312, 243] on button "Artículo" at bounding box center [1305, 245] width 97 height 38
type input "09bd01bc-a7a8-4e76-a77c-84a521ec03ca"
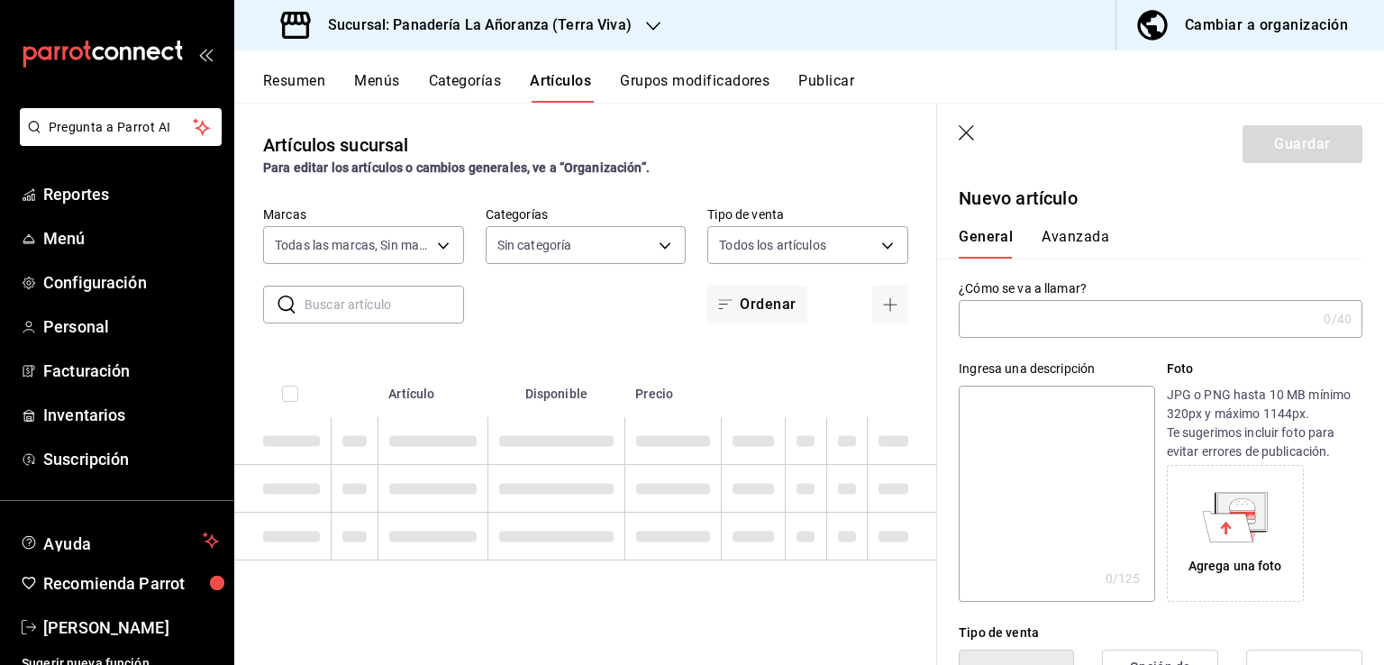
type input "G"
type input "48e34e33-f54a-475e-b880-452f460cfaab,0849025f-e574-4211-bf42-367c6642a5e4,ec86d…"
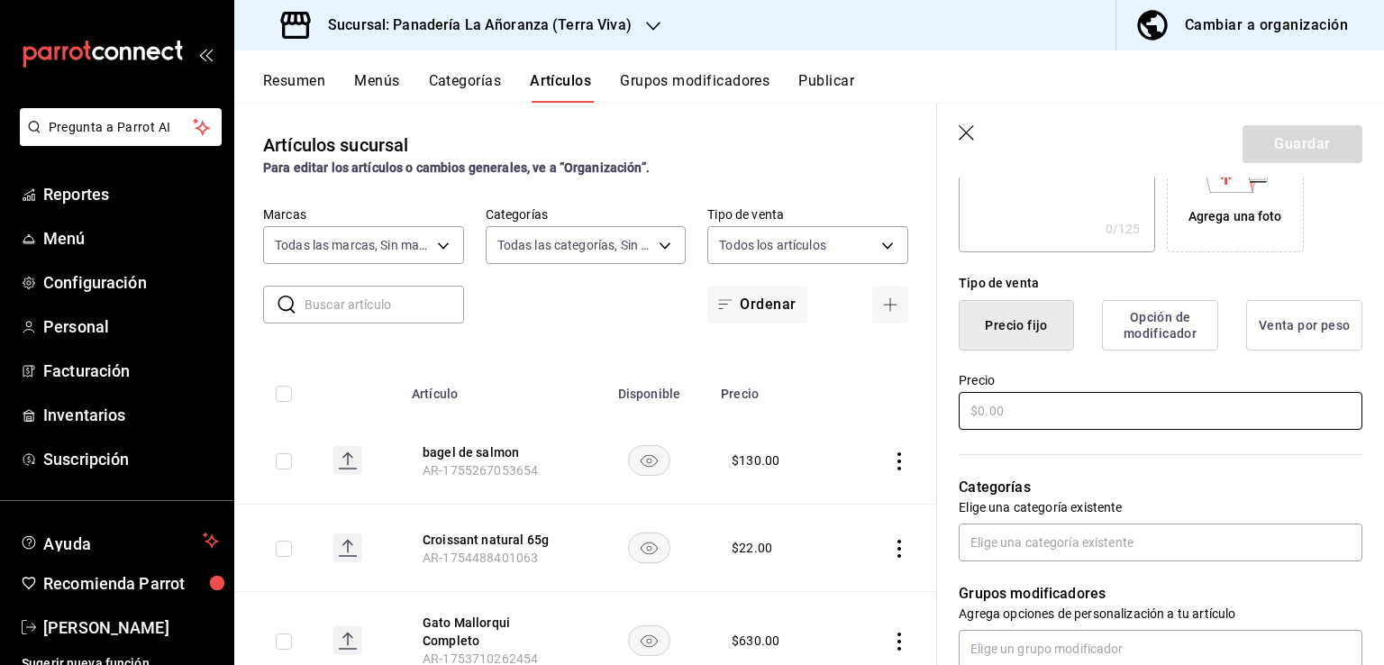
scroll to position [360, 0]
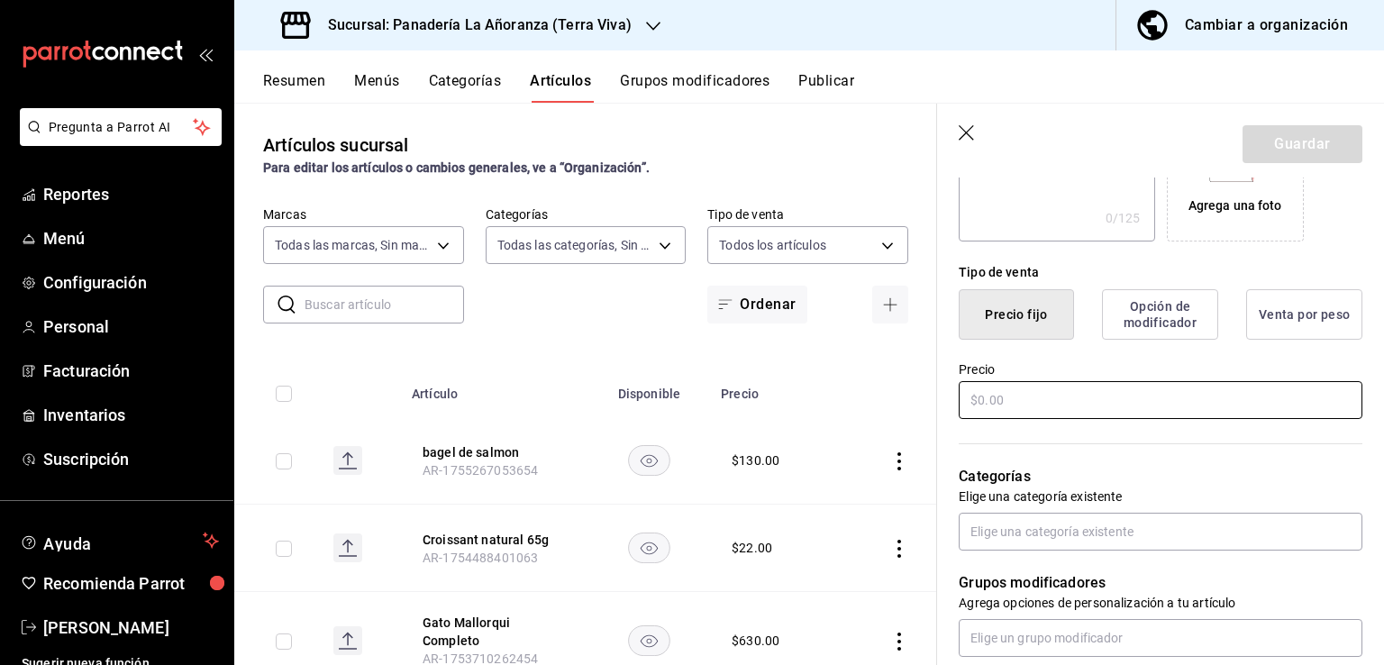
type input "Galletas Mantequilla"
click at [1108, 406] on input "text" at bounding box center [1160, 400] width 404 height 38
type input "$75.00"
click at [1100, 480] on p "Categorías" at bounding box center [1160, 477] width 404 height 22
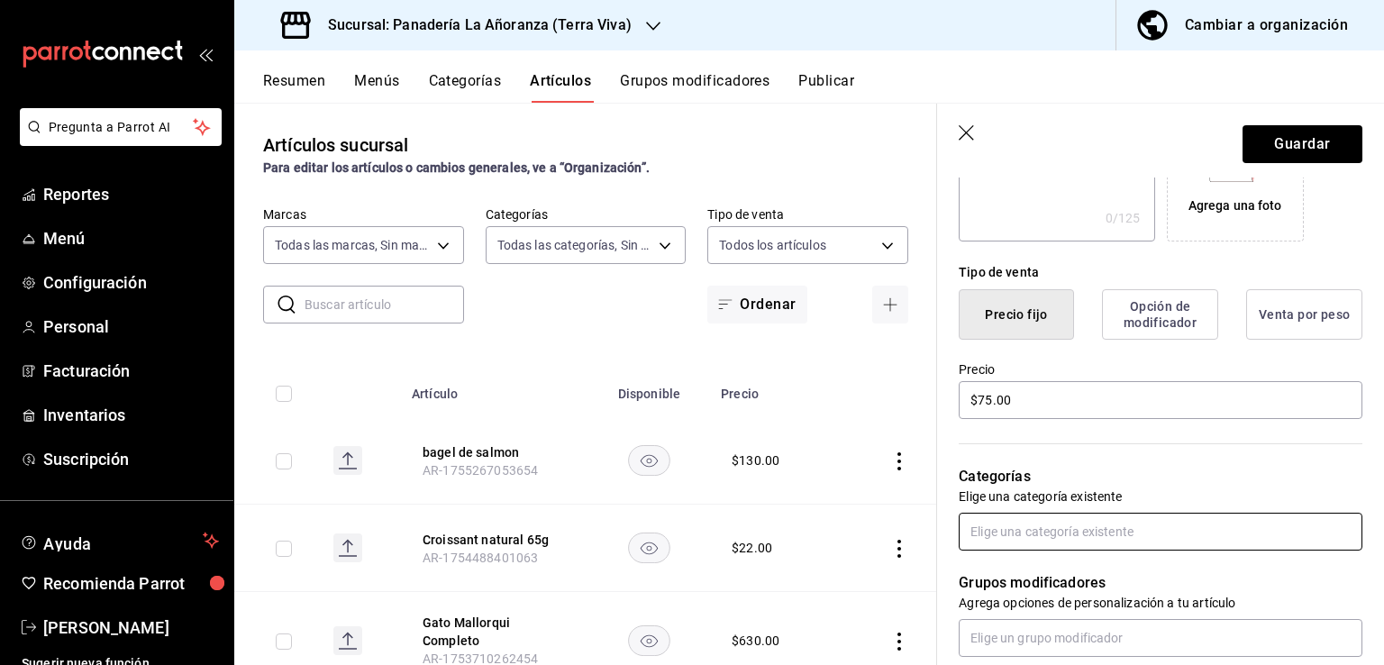
click at [1112, 537] on input "text" at bounding box center [1160, 532] width 404 height 38
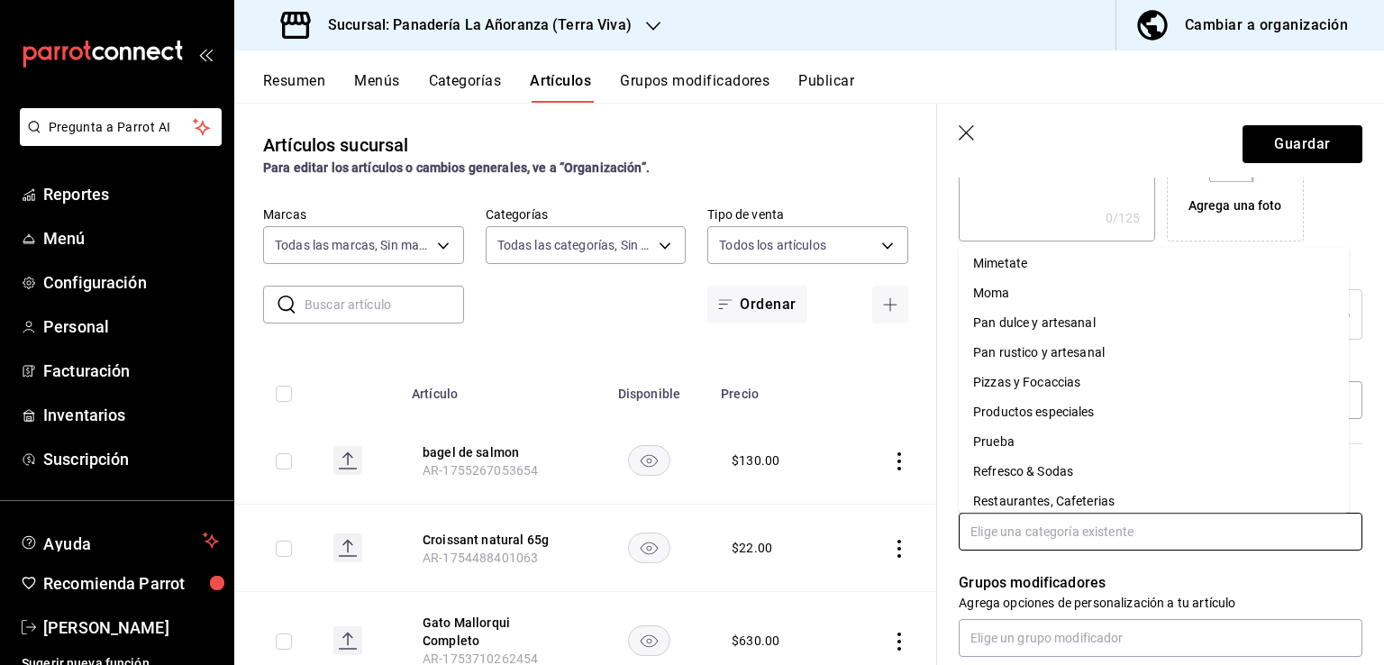
scroll to position [540, 0]
click at [1050, 334] on li "Pan dulce y artesanal" at bounding box center [1153, 323] width 390 height 30
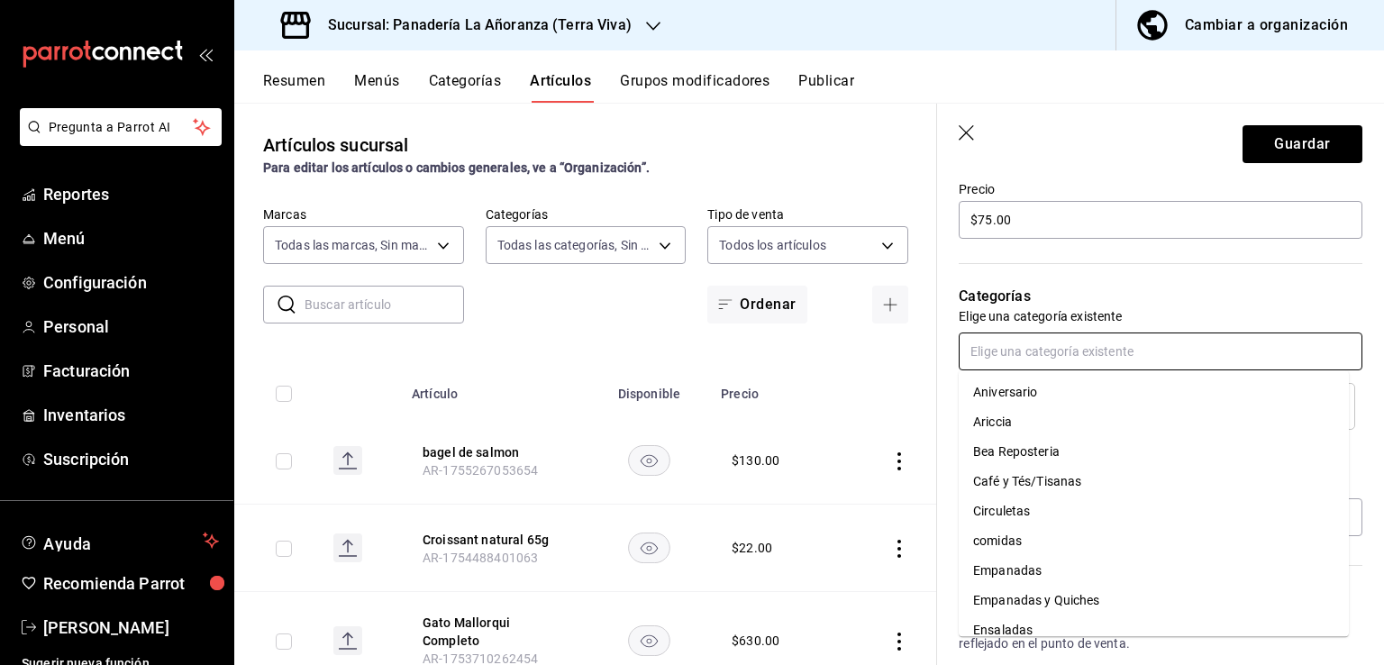
click at [1051, 358] on input "text" at bounding box center [1160, 351] width 404 height 38
click at [1192, 268] on div "Categorías Elige una categoría existente Pan dulce y artesanal" at bounding box center [1149, 335] width 425 height 188
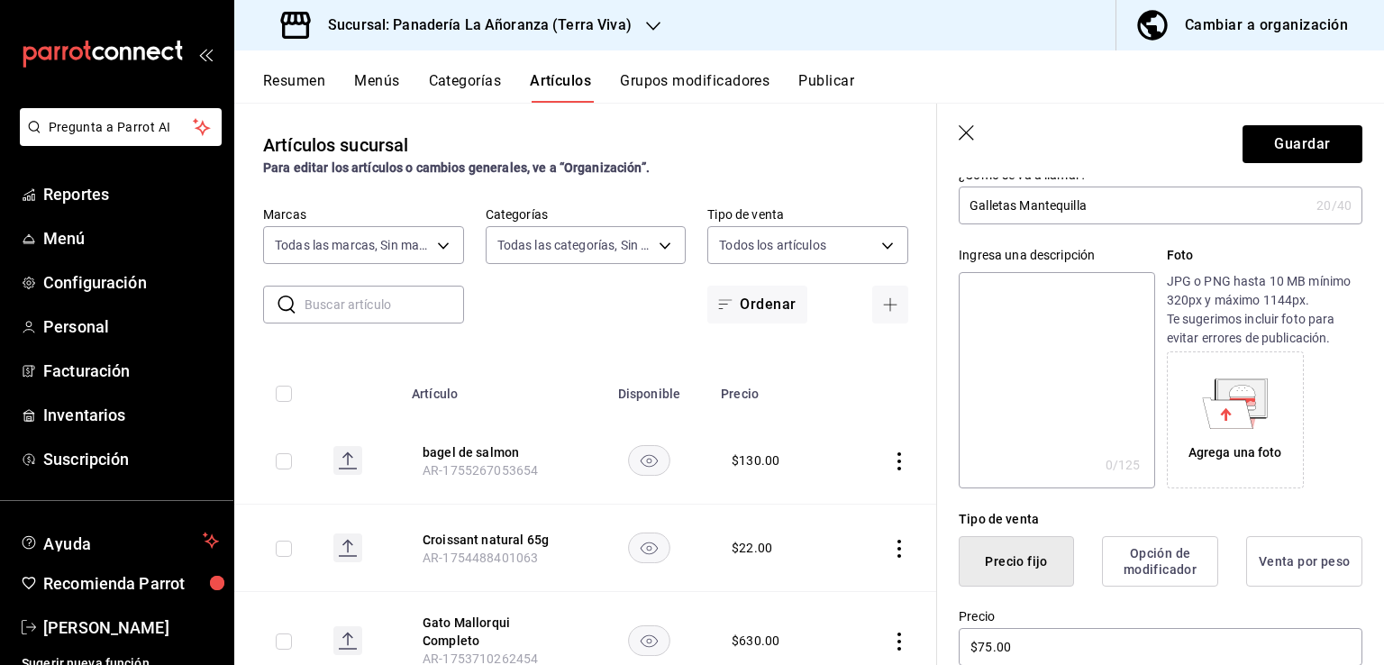
scroll to position [0, 0]
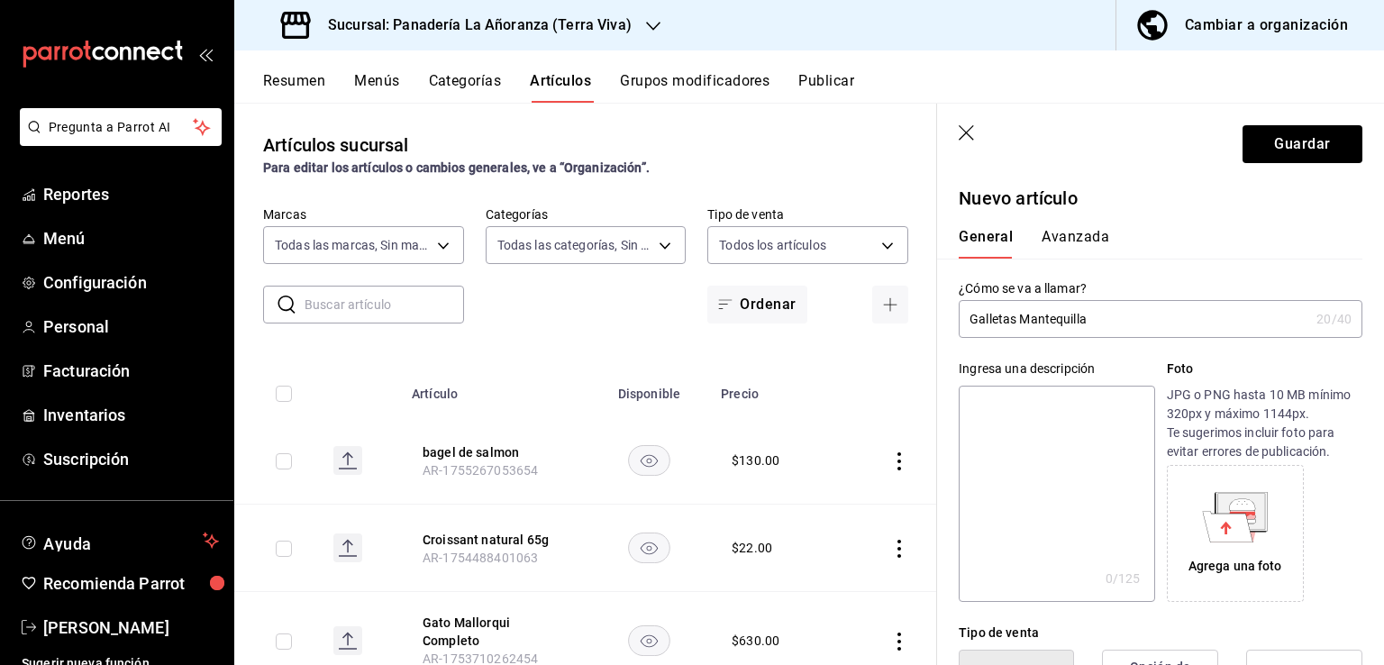
click at [1067, 240] on button "Avanzada" at bounding box center [1075, 243] width 68 height 31
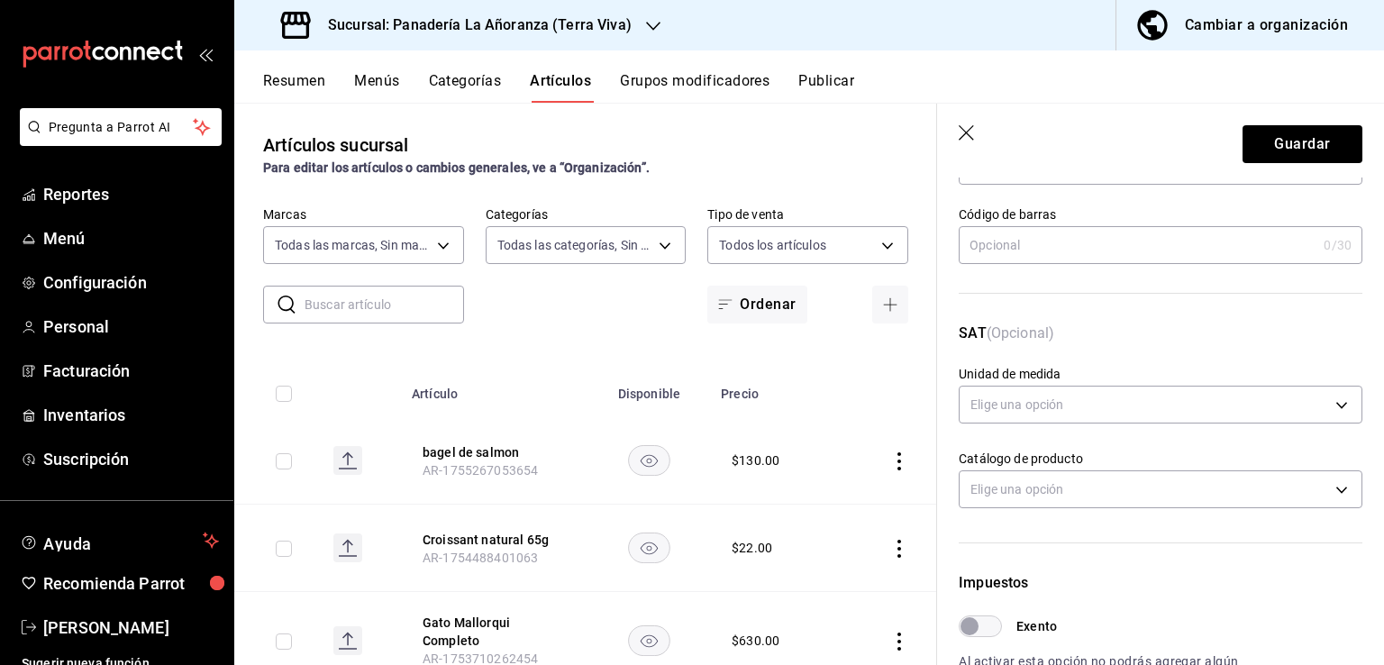
scroll to position [180, 0]
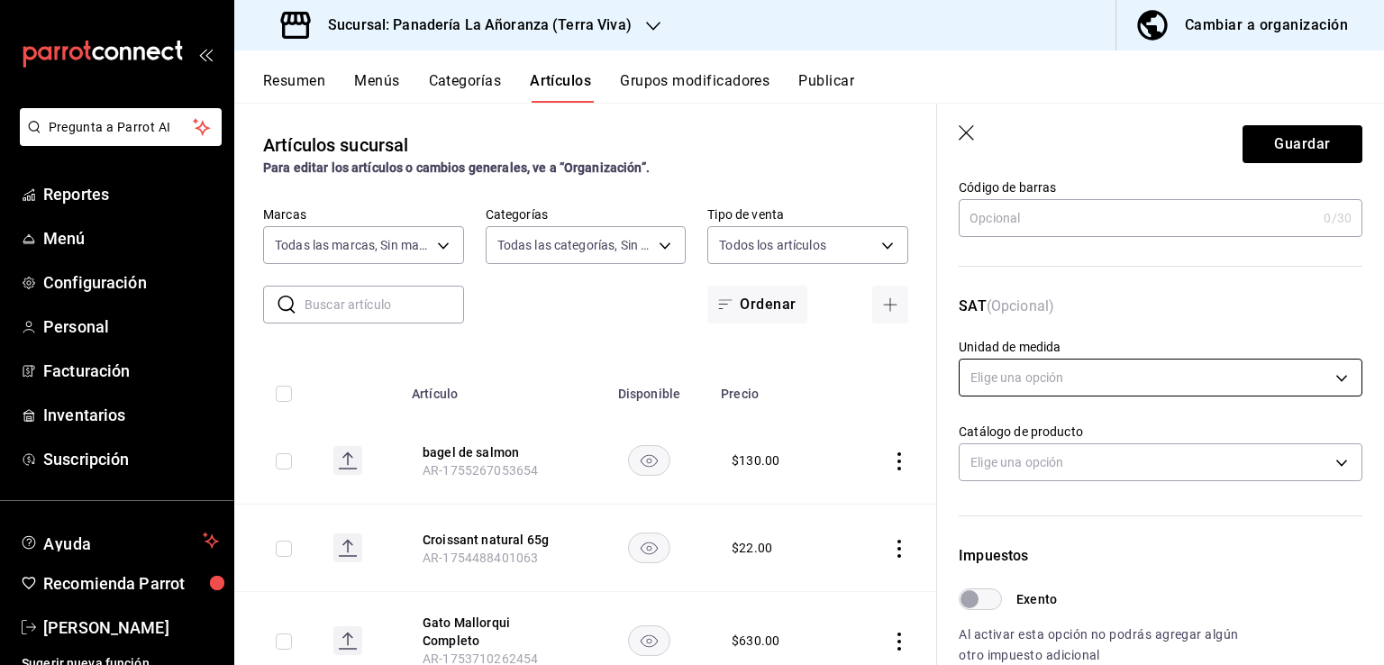
click at [1117, 386] on body "Pregunta a Parrot AI Reportes Menú Configuración Personal Facturación Inventari…" at bounding box center [692, 332] width 1384 height 665
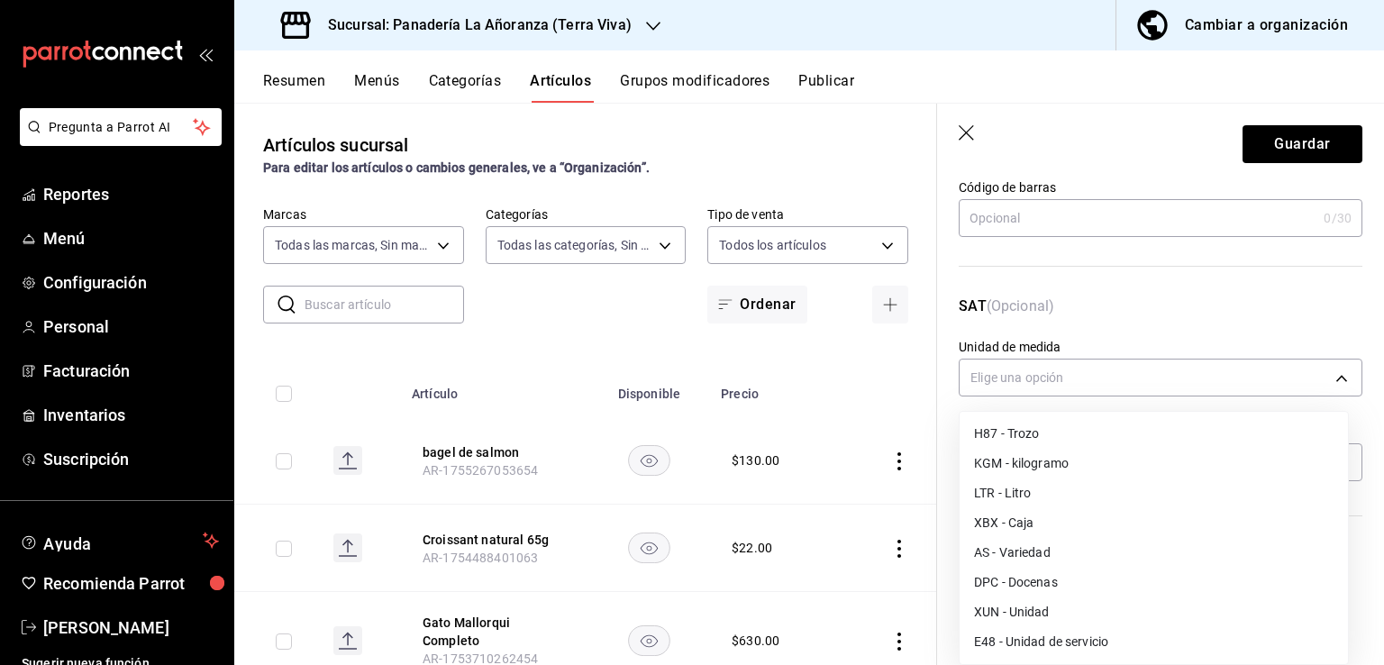
click at [1171, 280] on div at bounding box center [692, 332] width 1384 height 665
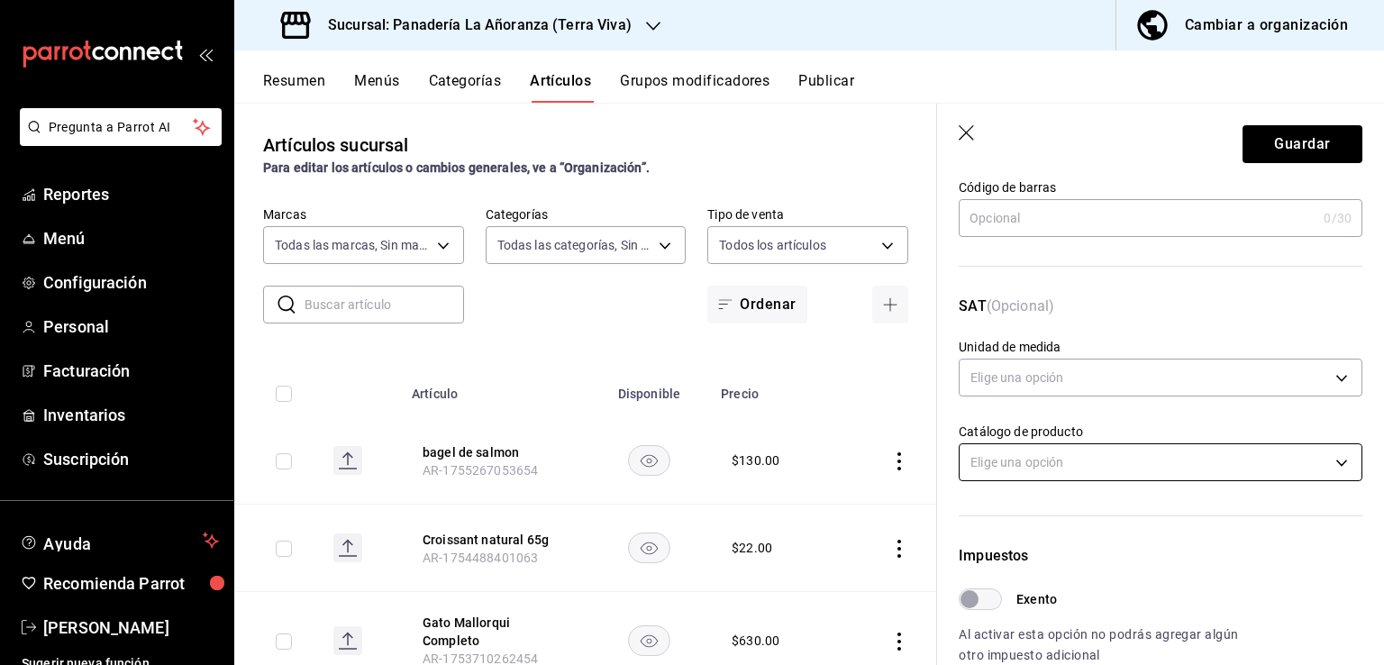
click at [1147, 460] on body "Pregunta a Parrot AI Reportes Menú Configuración Personal Facturación Inventari…" at bounding box center [692, 332] width 1384 height 665
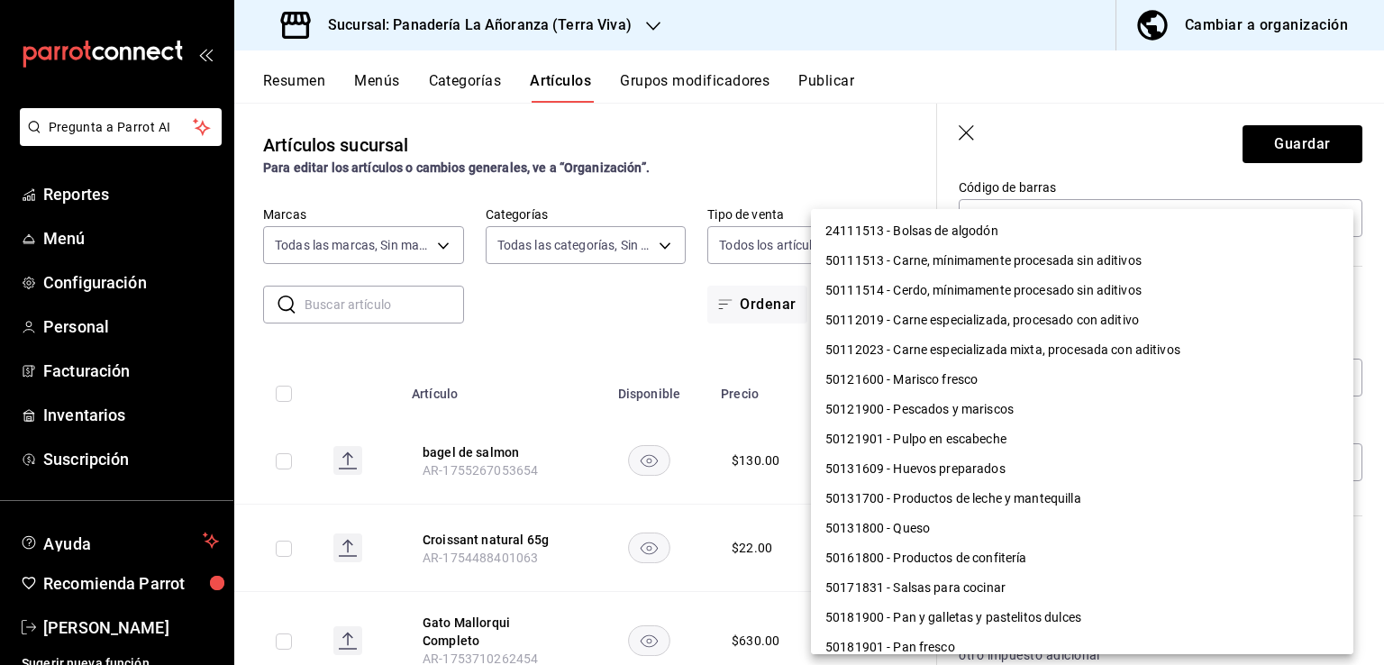
click at [1121, 130] on div at bounding box center [692, 332] width 1384 height 665
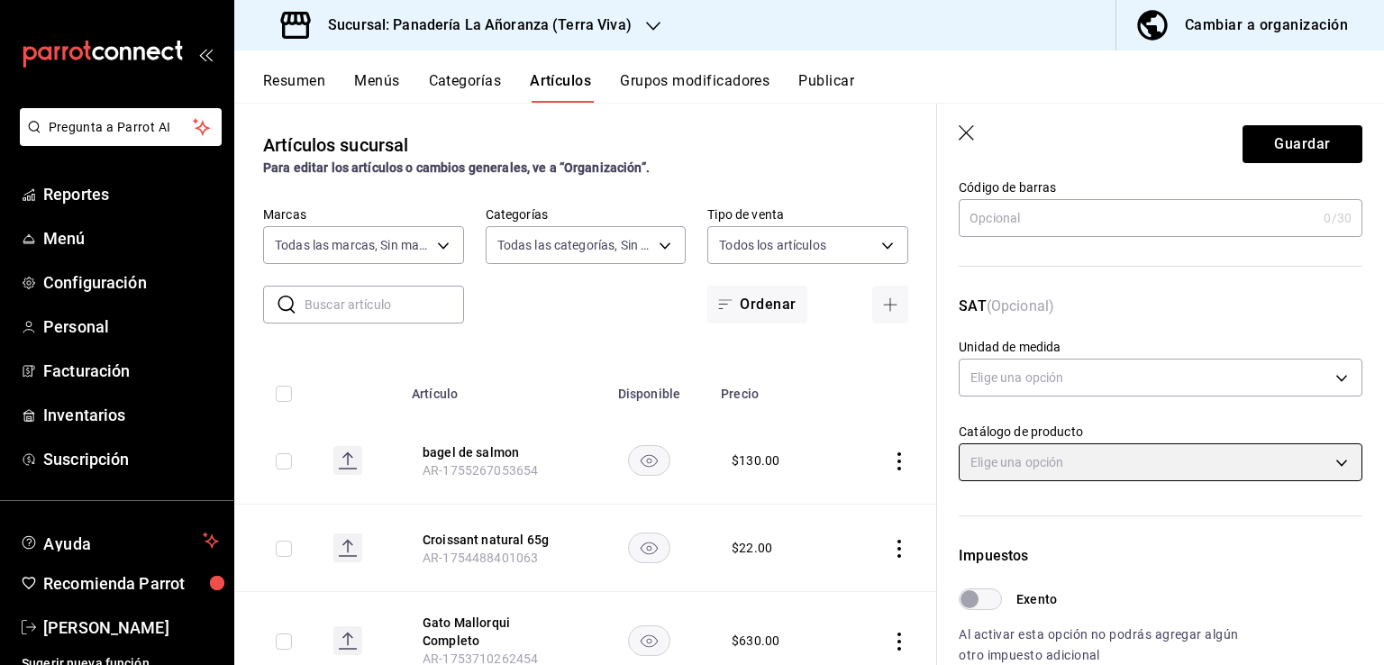
scroll to position [540, 0]
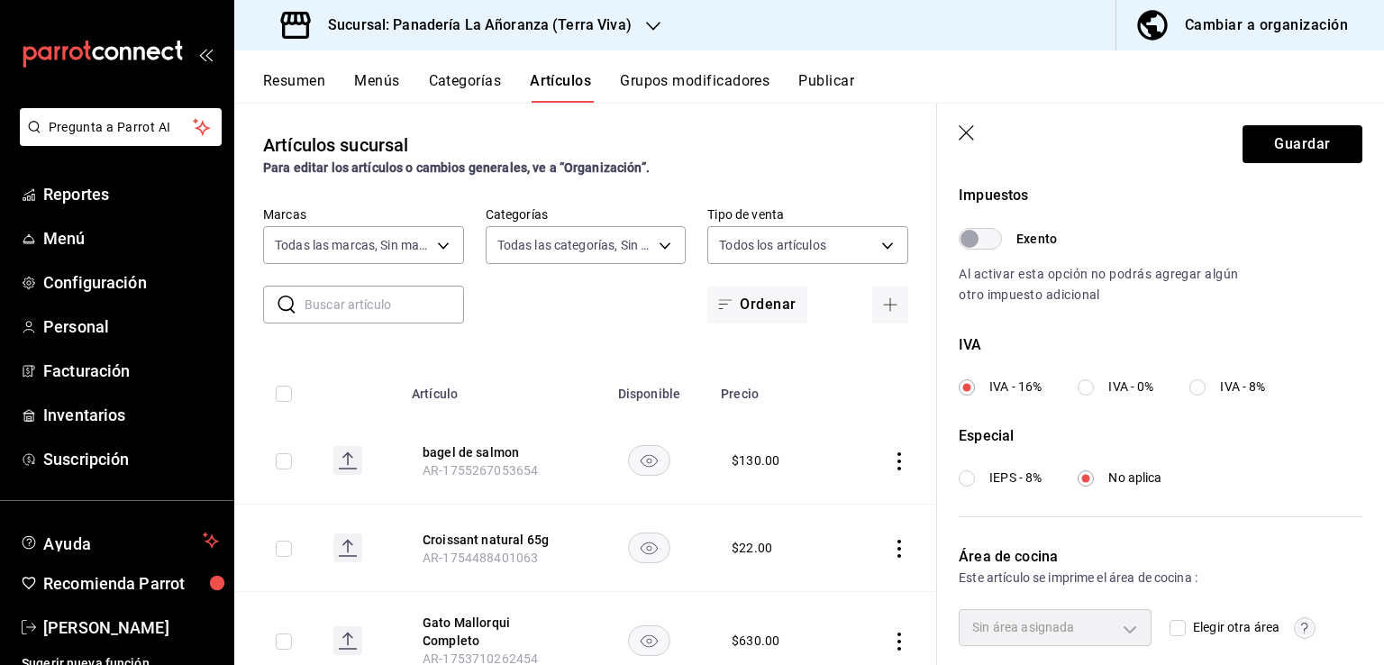
click at [968, 483] on input "IEPS - 8%" at bounding box center [966, 478] width 16 height 16
radio input "true"
radio input "false"
radio input "true"
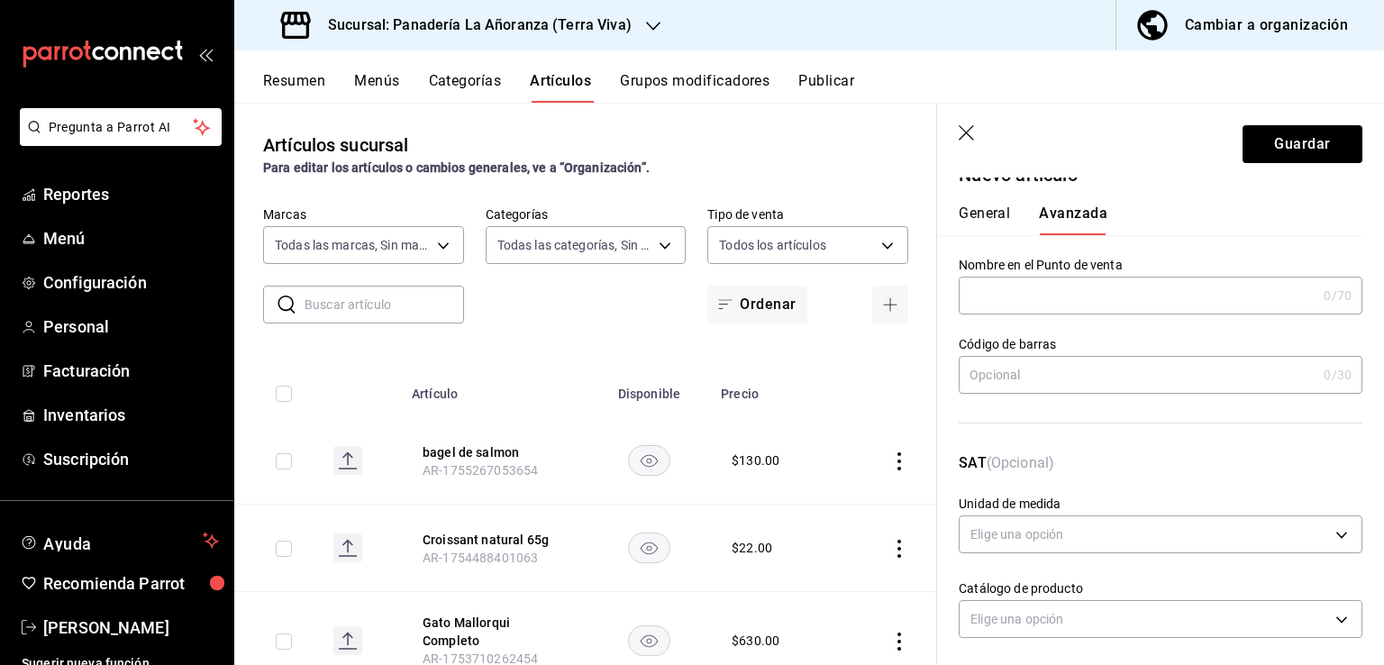
scroll to position [0, 0]
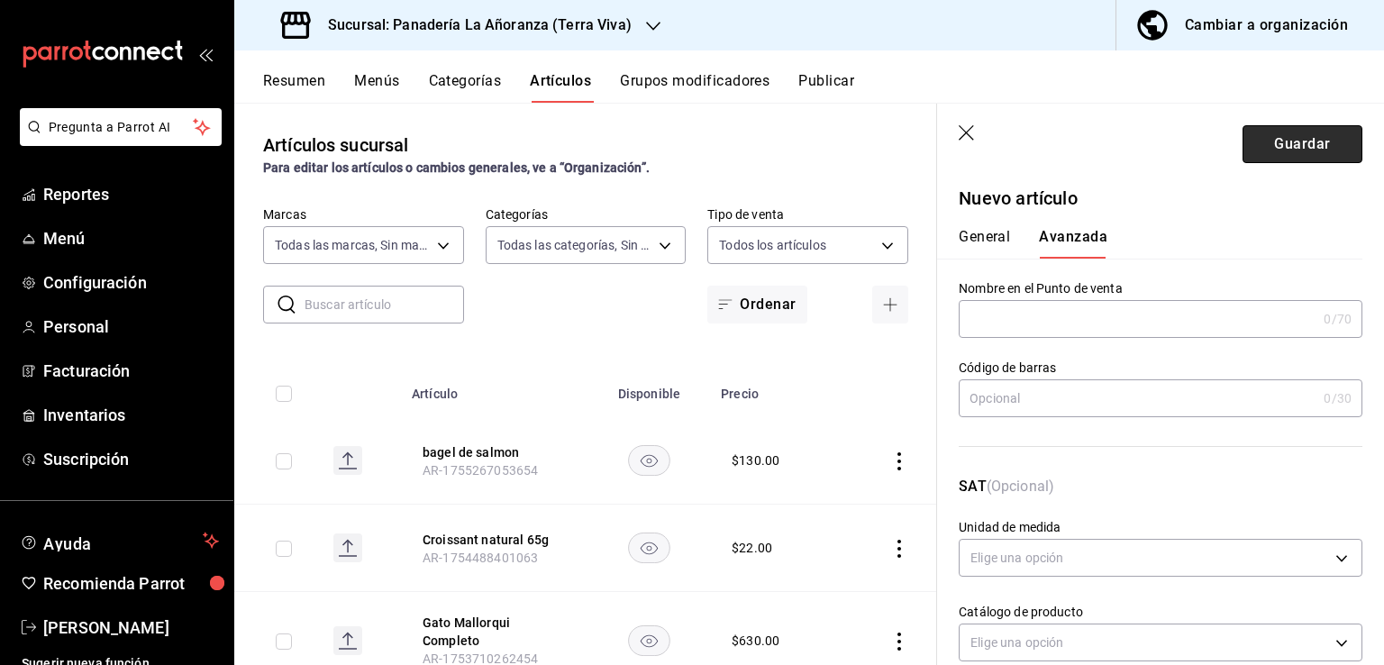
click at [1266, 147] on button "Guardar" at bounding box center [1302, 144] width 120 height 38
